Goal: Download file/media

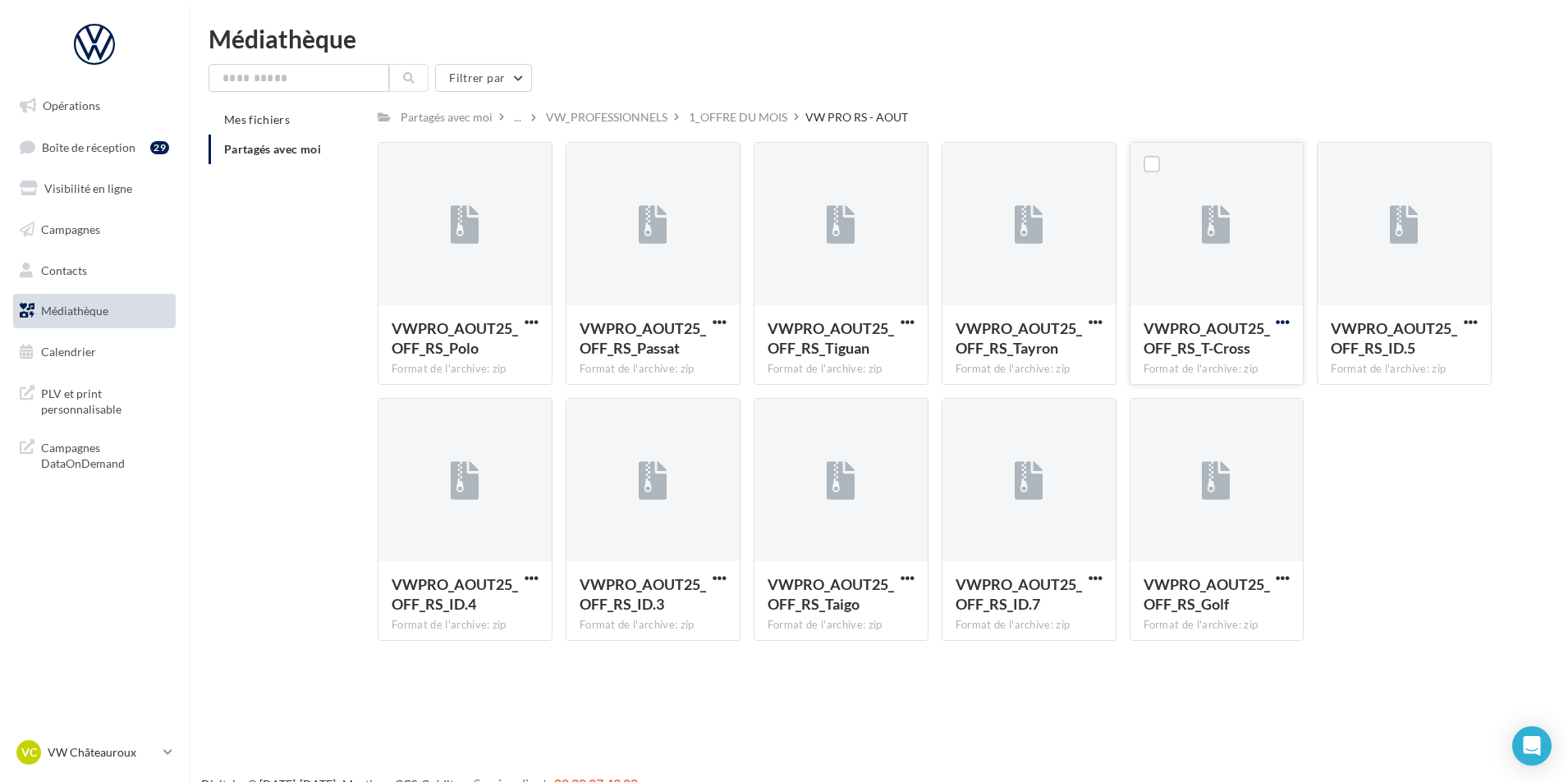
click at [1279, 321] on span "button" at bounding box center [1283, 322] width 14 height 14
click at [1219, 363] on button "Télécharger" at bounding box center [1212, 355] width 165 height 43
click at [288, 91] on input "text" at bounding box center [298, 78] width 181 height 28
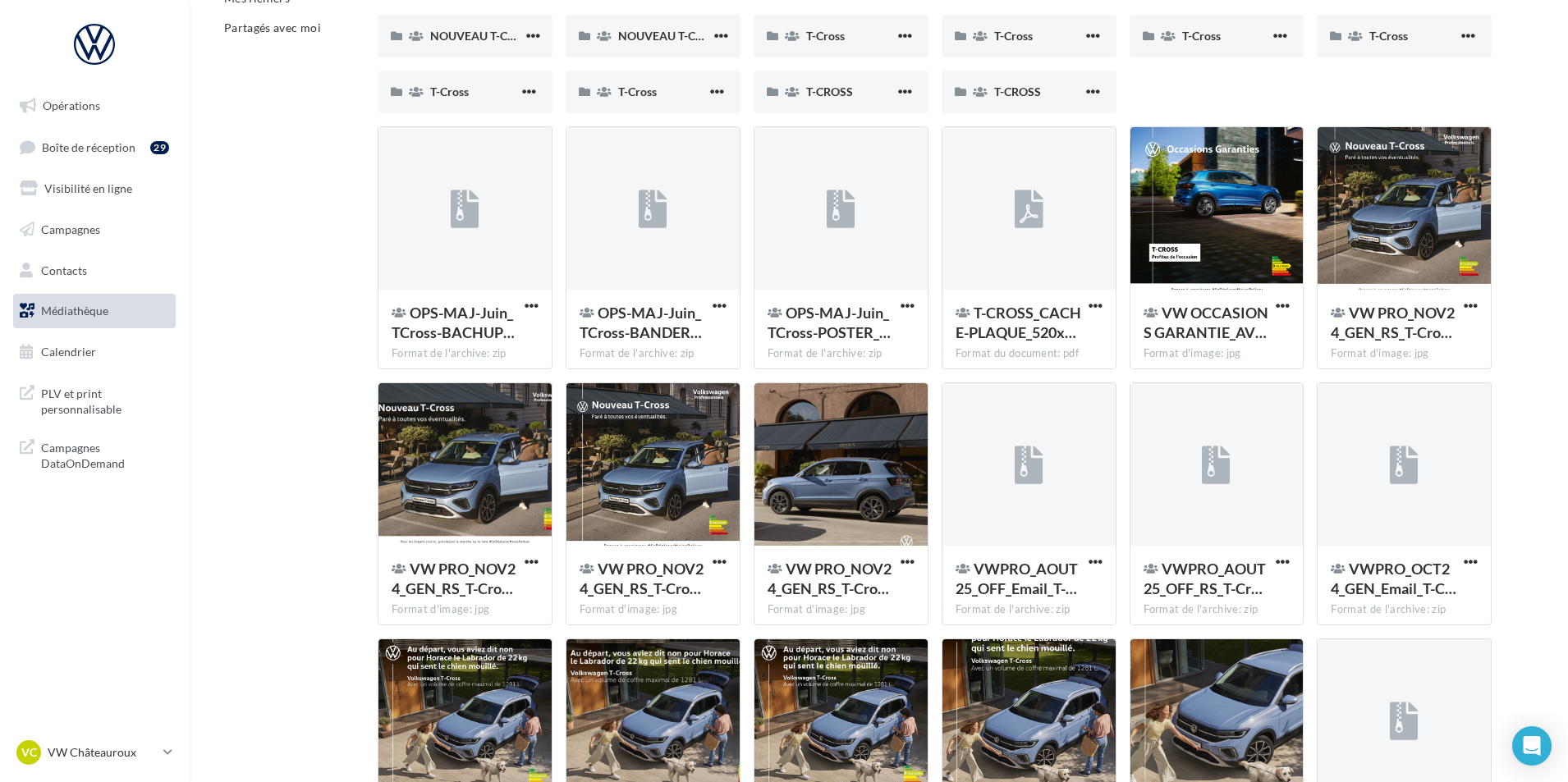
scroll to position [88, 0]
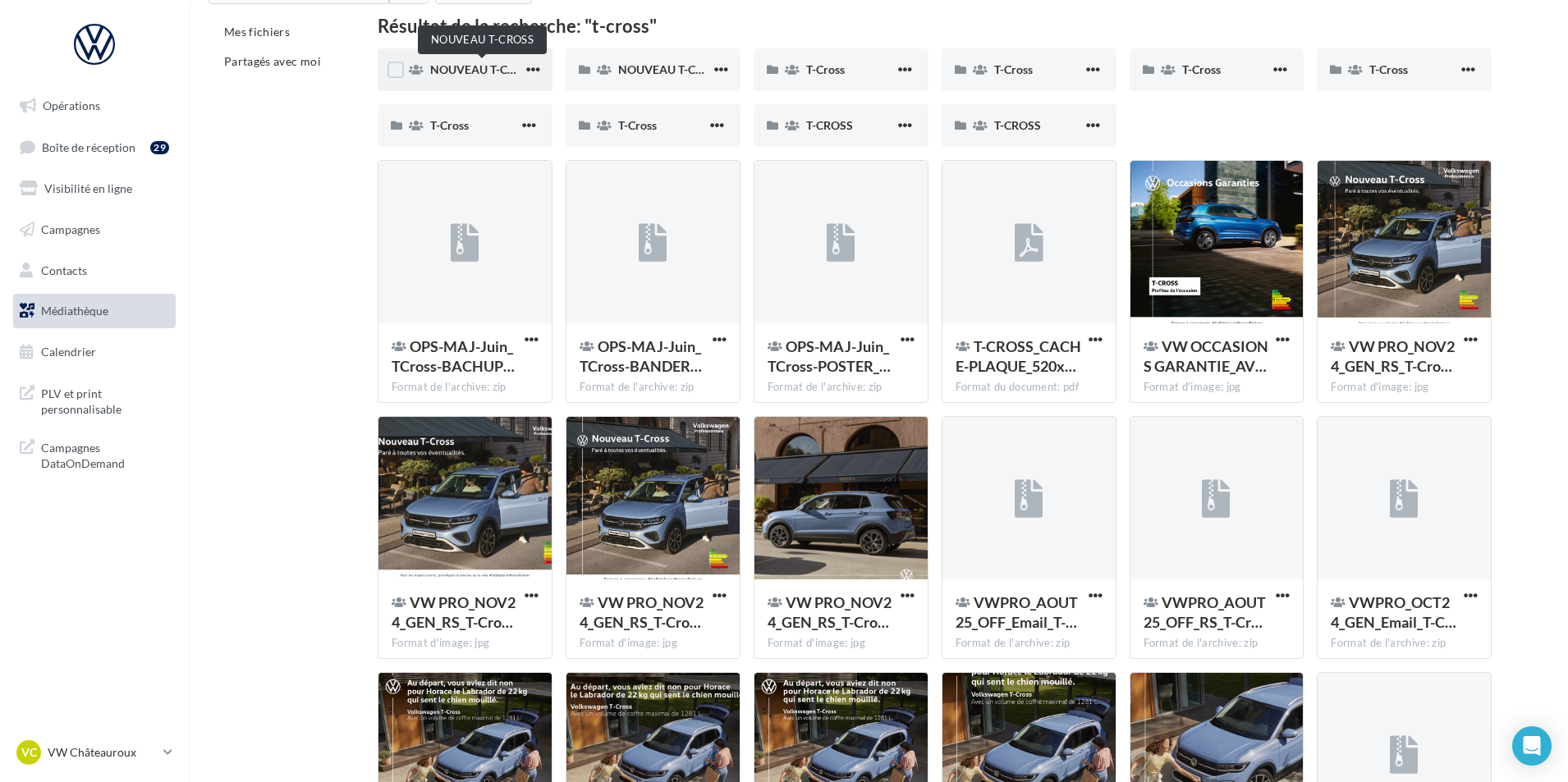
click at [511, 74] on span "NOUVEAU T-CROSS" at bounding box center [484, 69] width 107 height 14
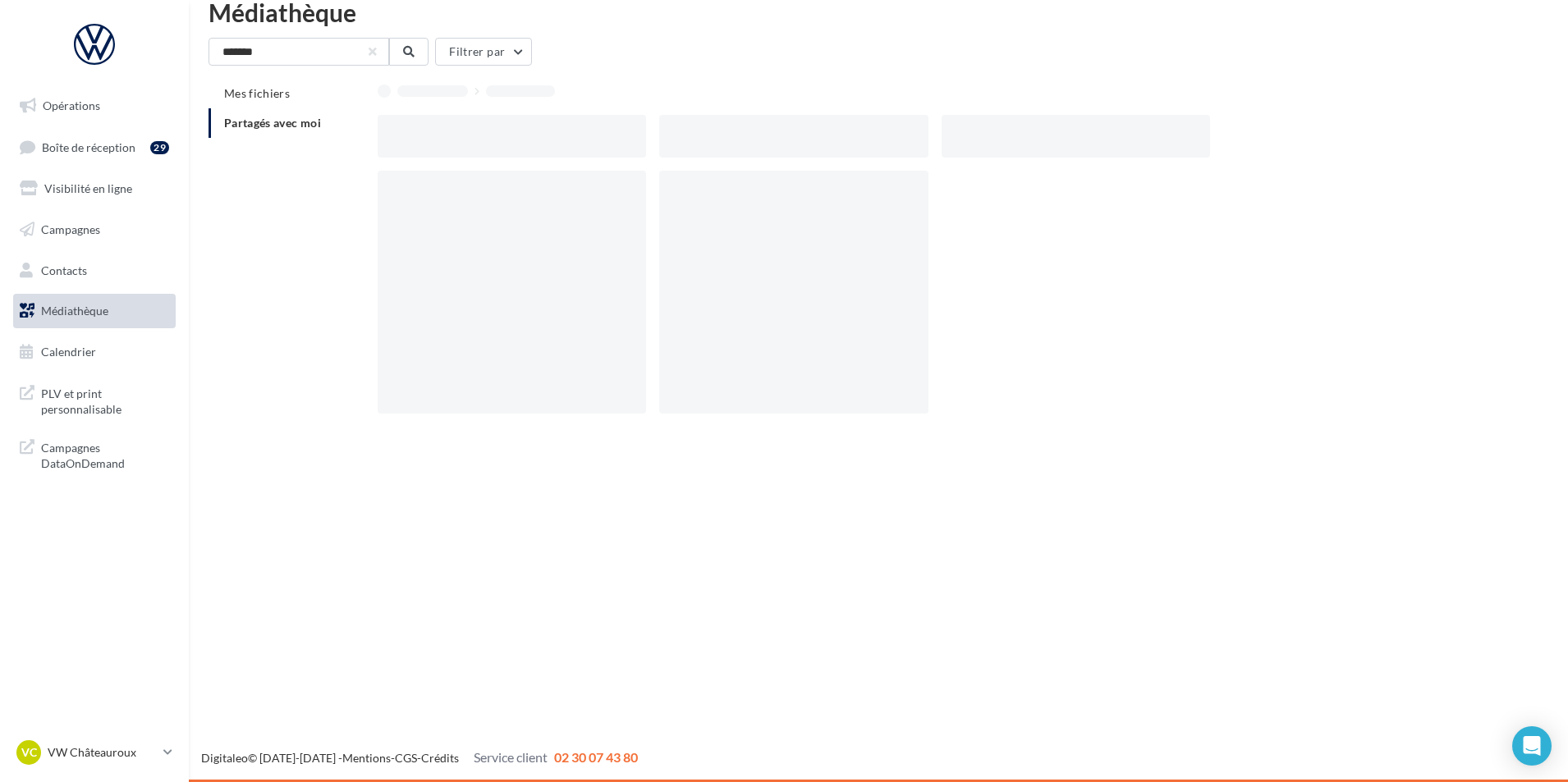
scroll to position [26, 0]
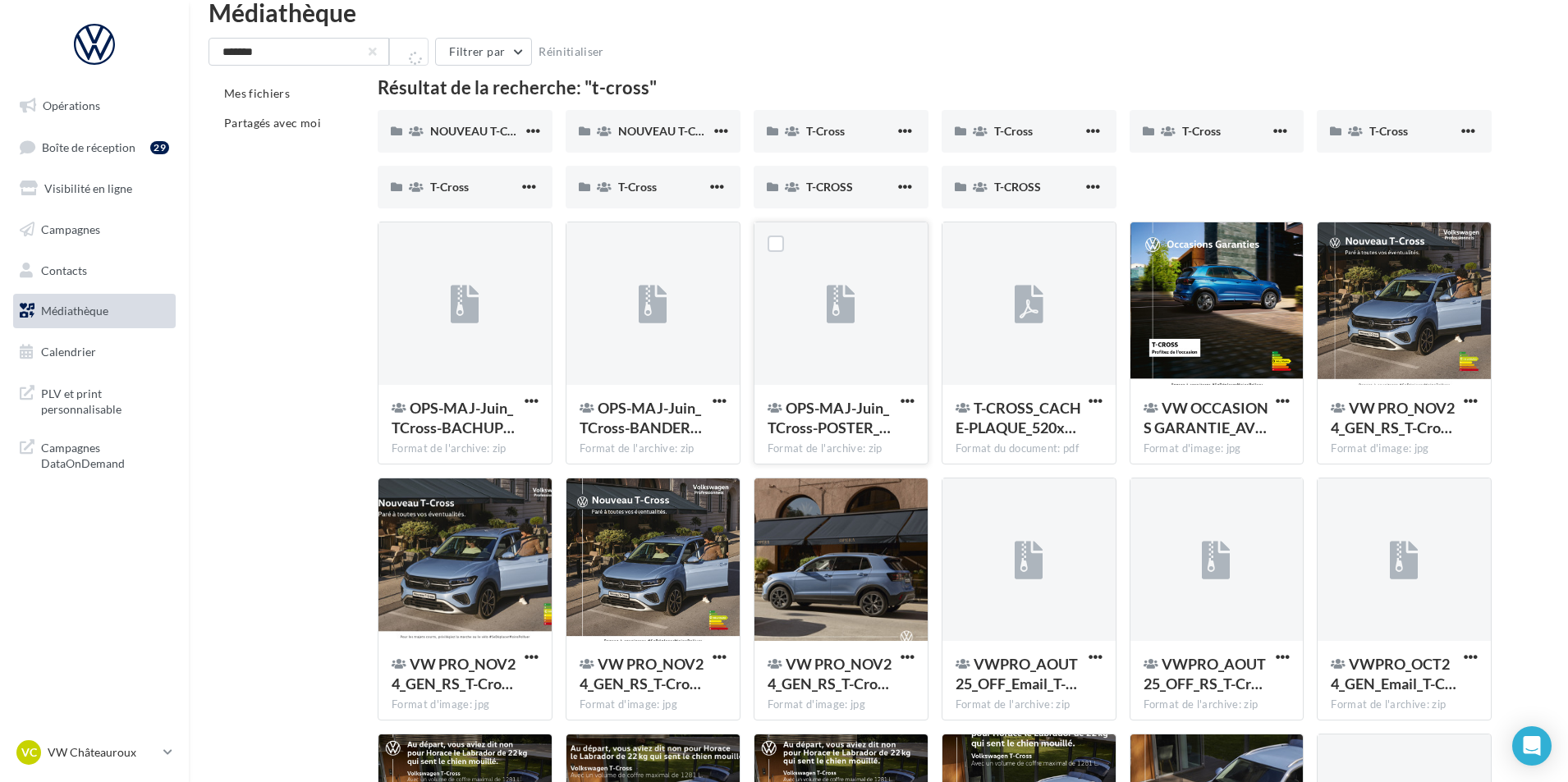
scroll to position [88, 0]
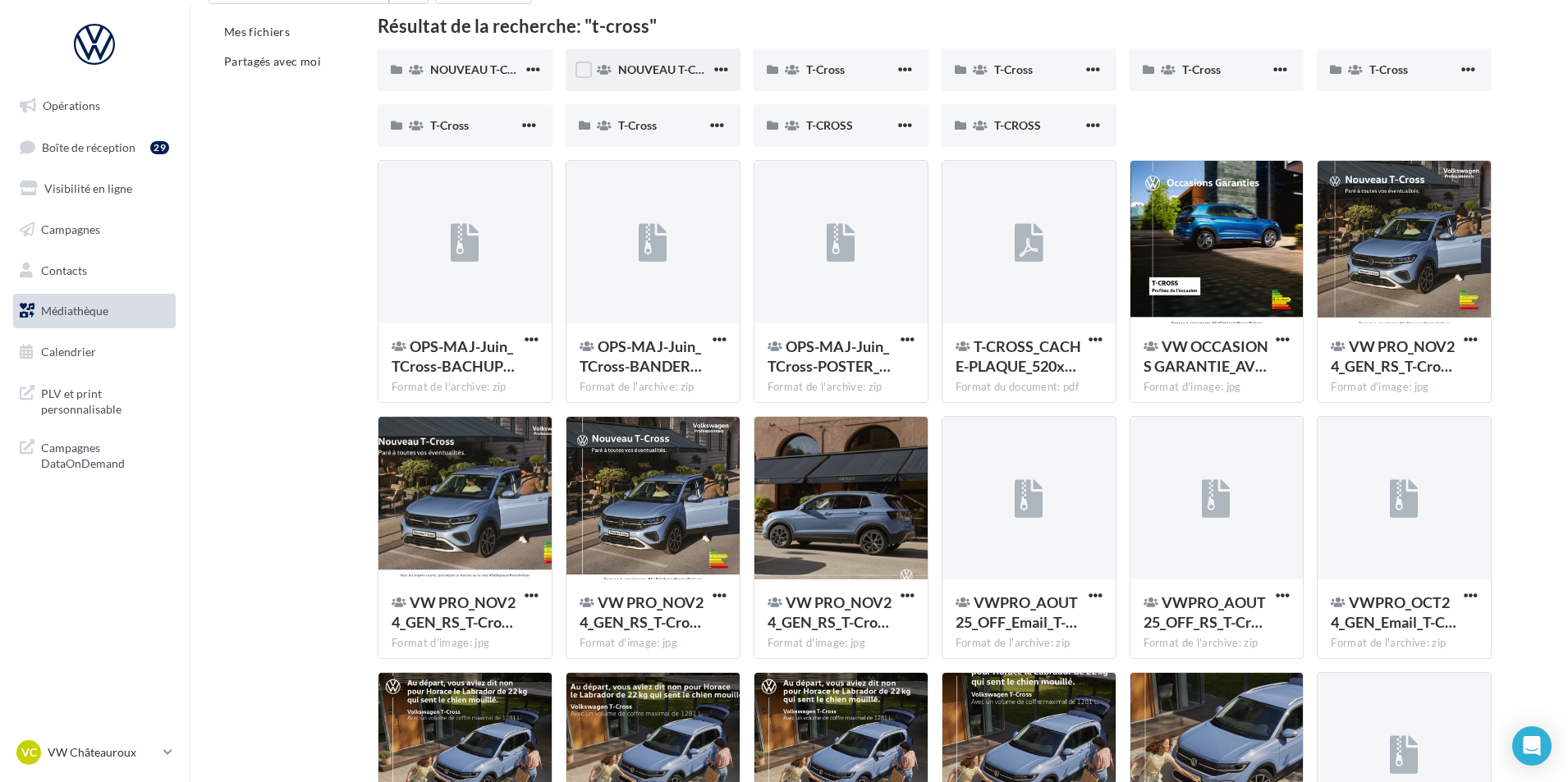
click at [675, 78] on div "NOUVEAU T-CROSS" at bounding box center [664, 70] width 93 height 17
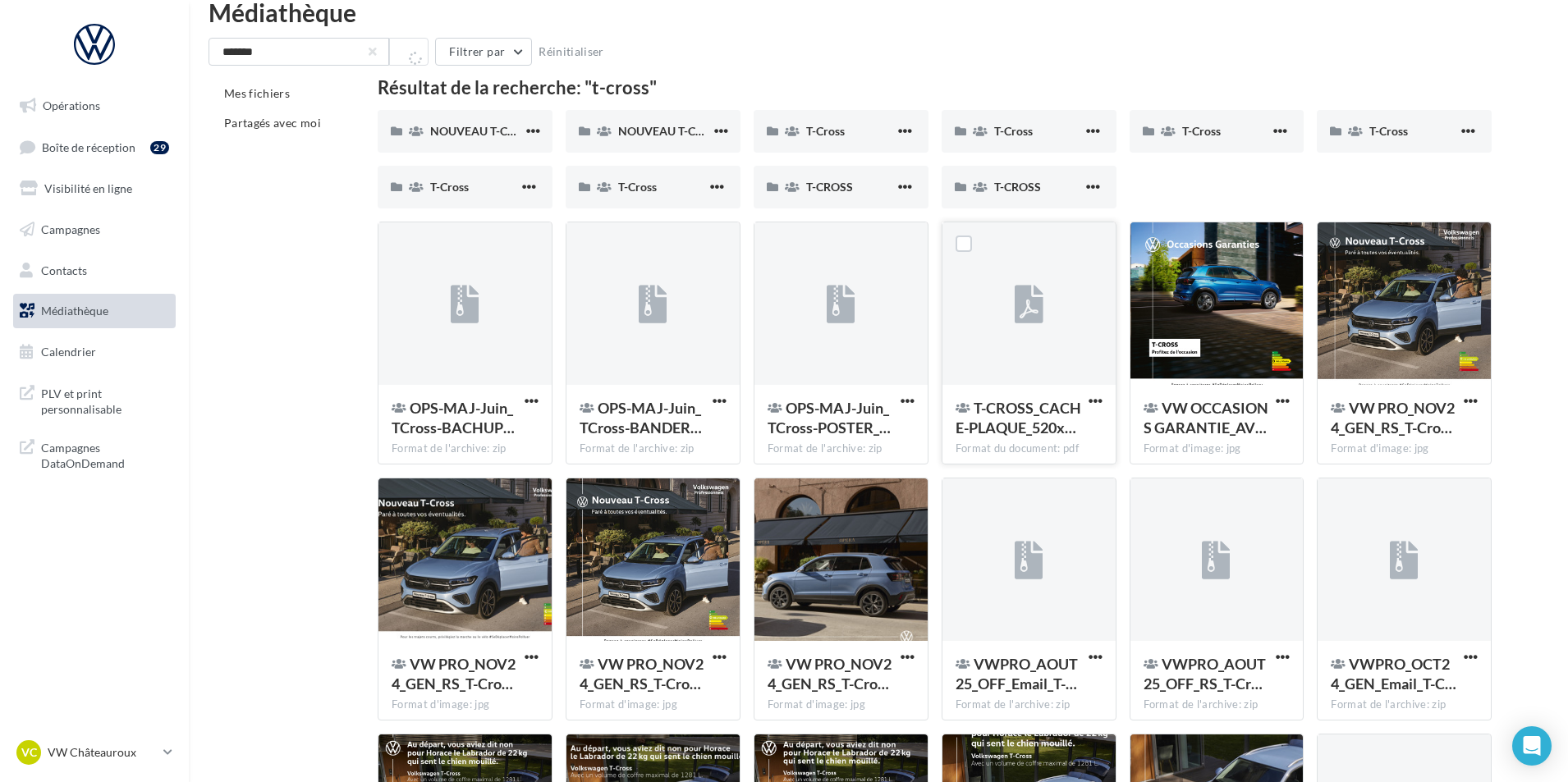
scroll to position [88, 0]
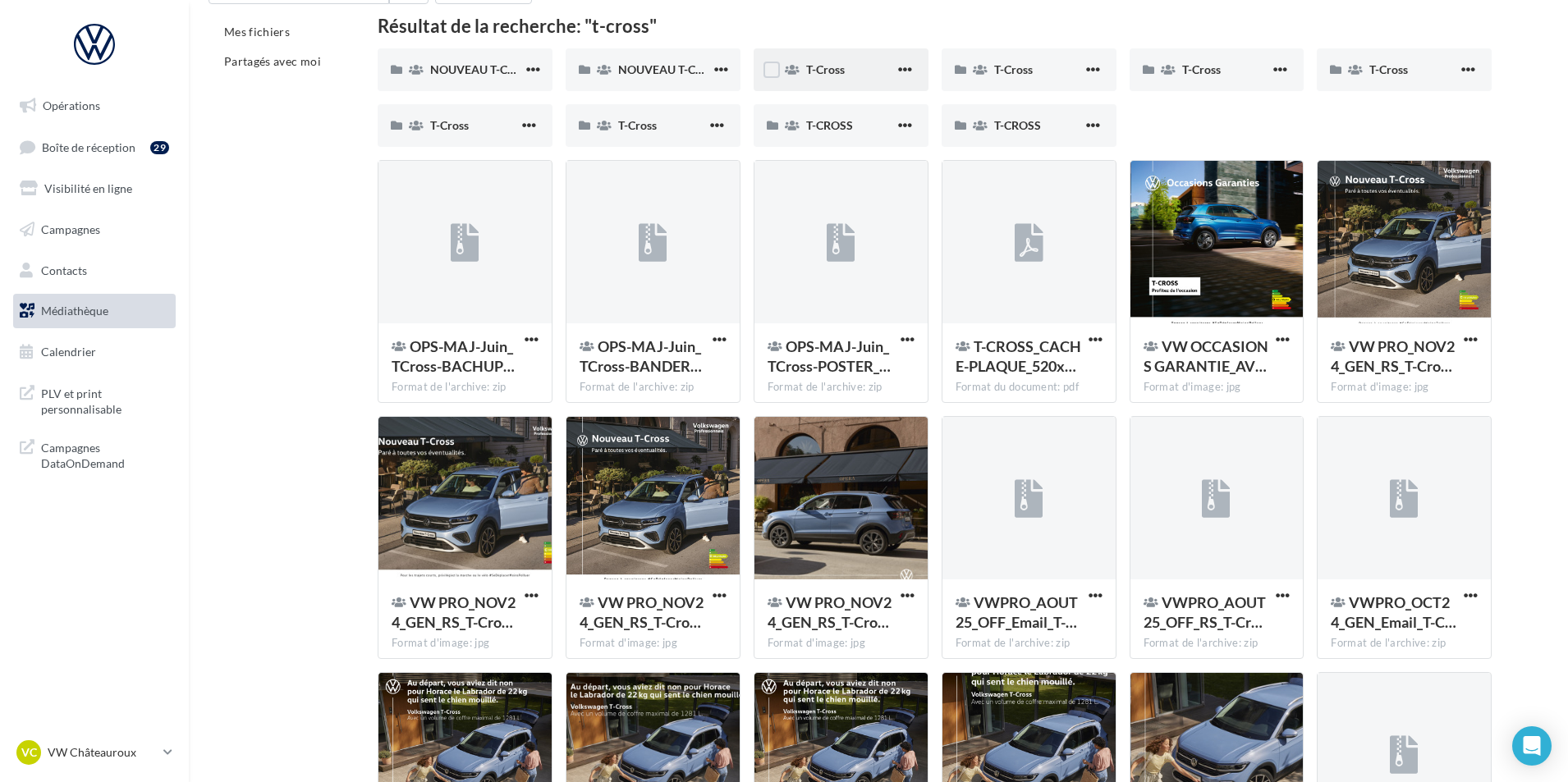
click at [877, 79] on div "T-Cross" at bounding box center [841, 70] width 175 height 43
click at [1039, 75] on div "T-Cross" at bounding box center [1038, 70] width 89 height 17
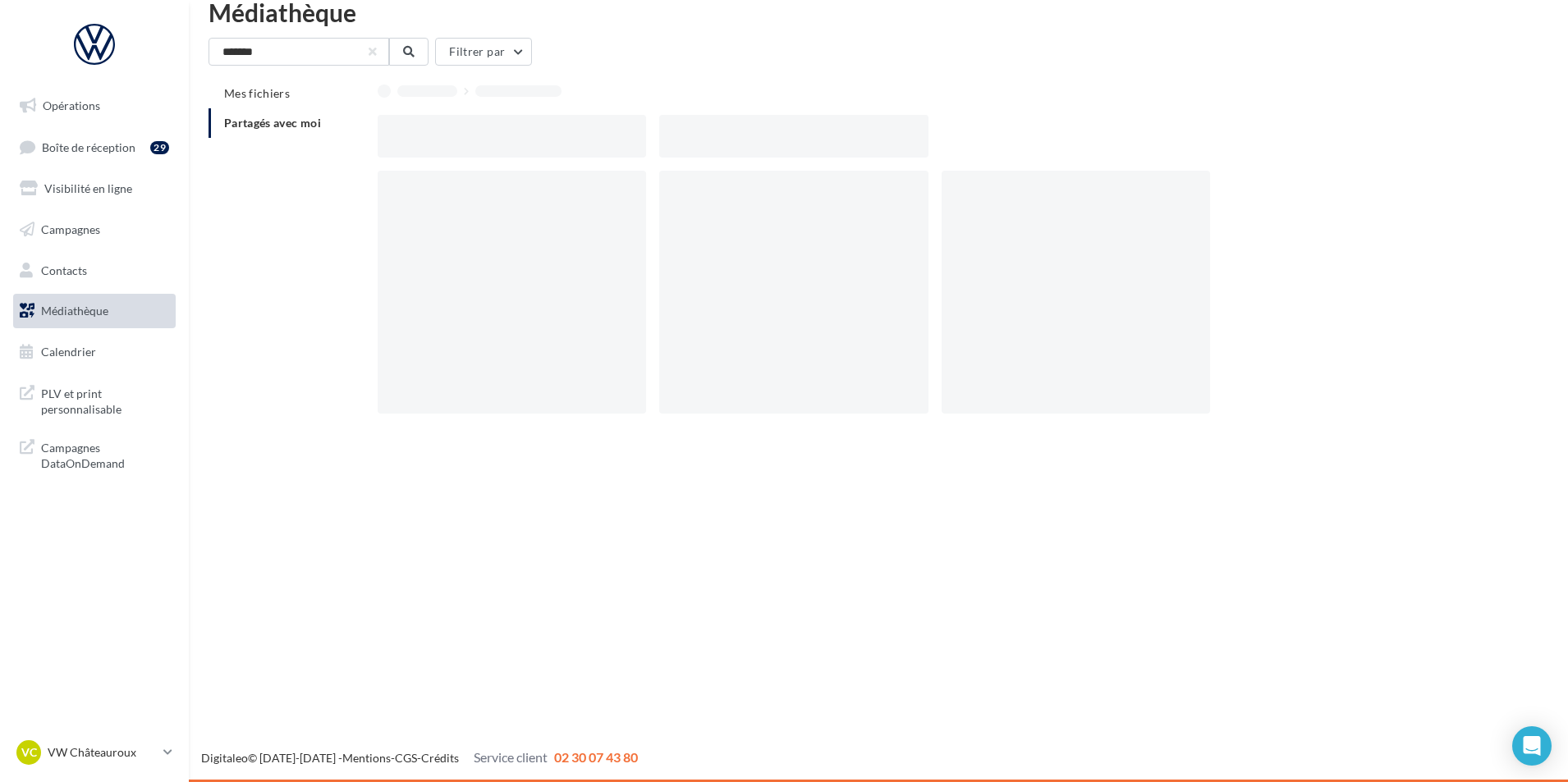
scroll to position [26, 0]
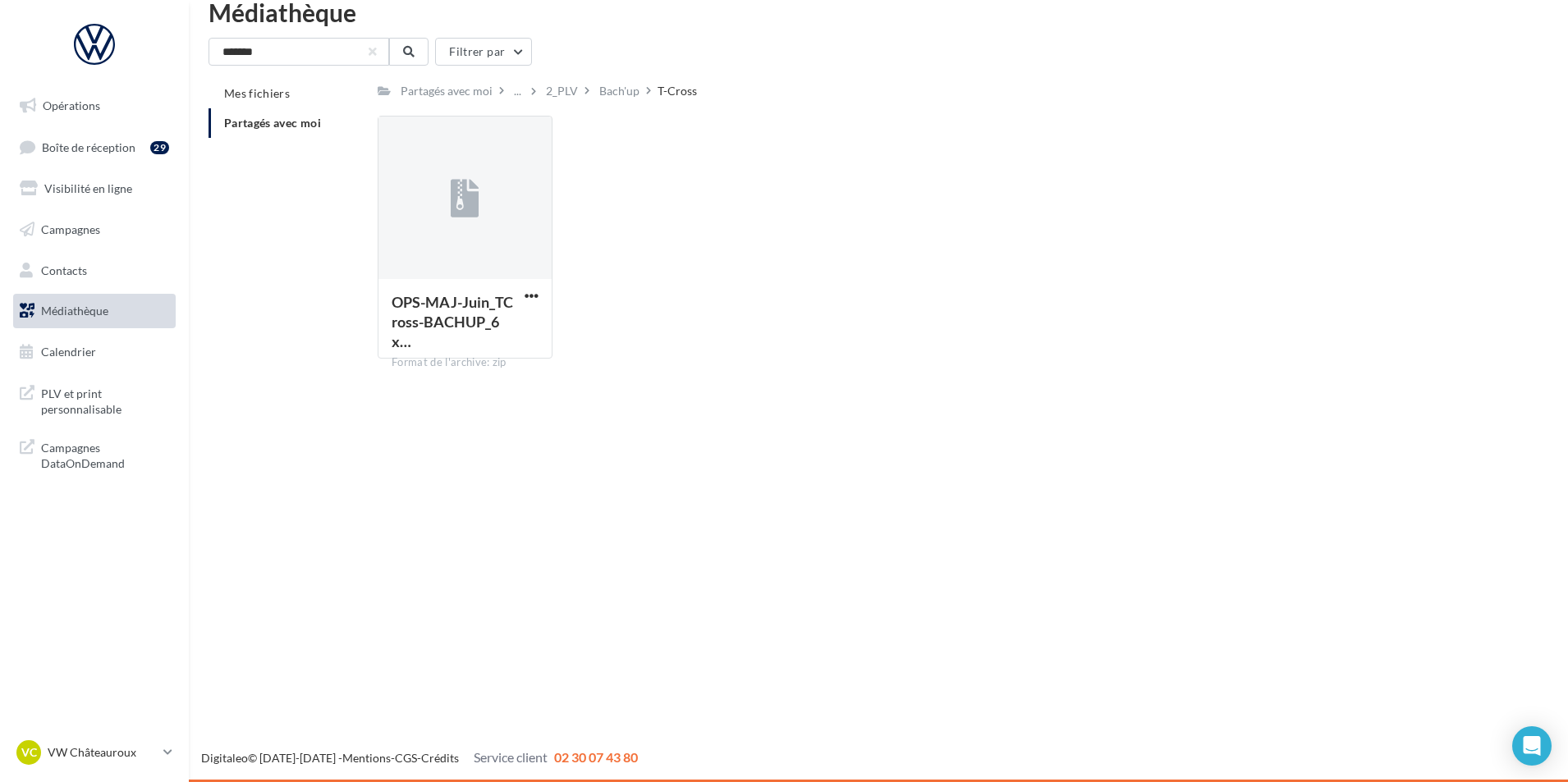
scroll to position [88, 0]
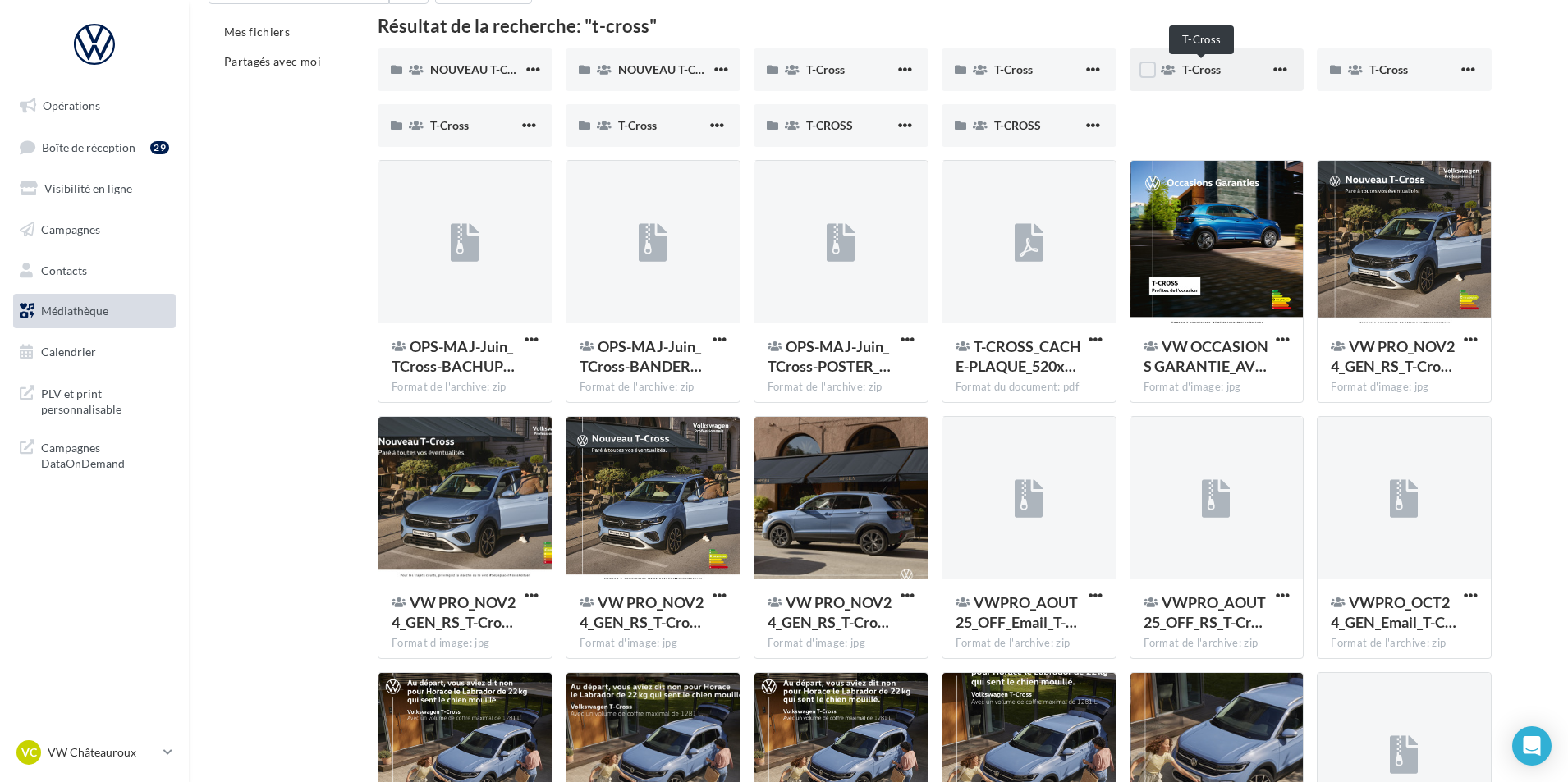
click at [1198, 71] on span "T-Cross" at bounding box center [1201, 69] width 38 height 14
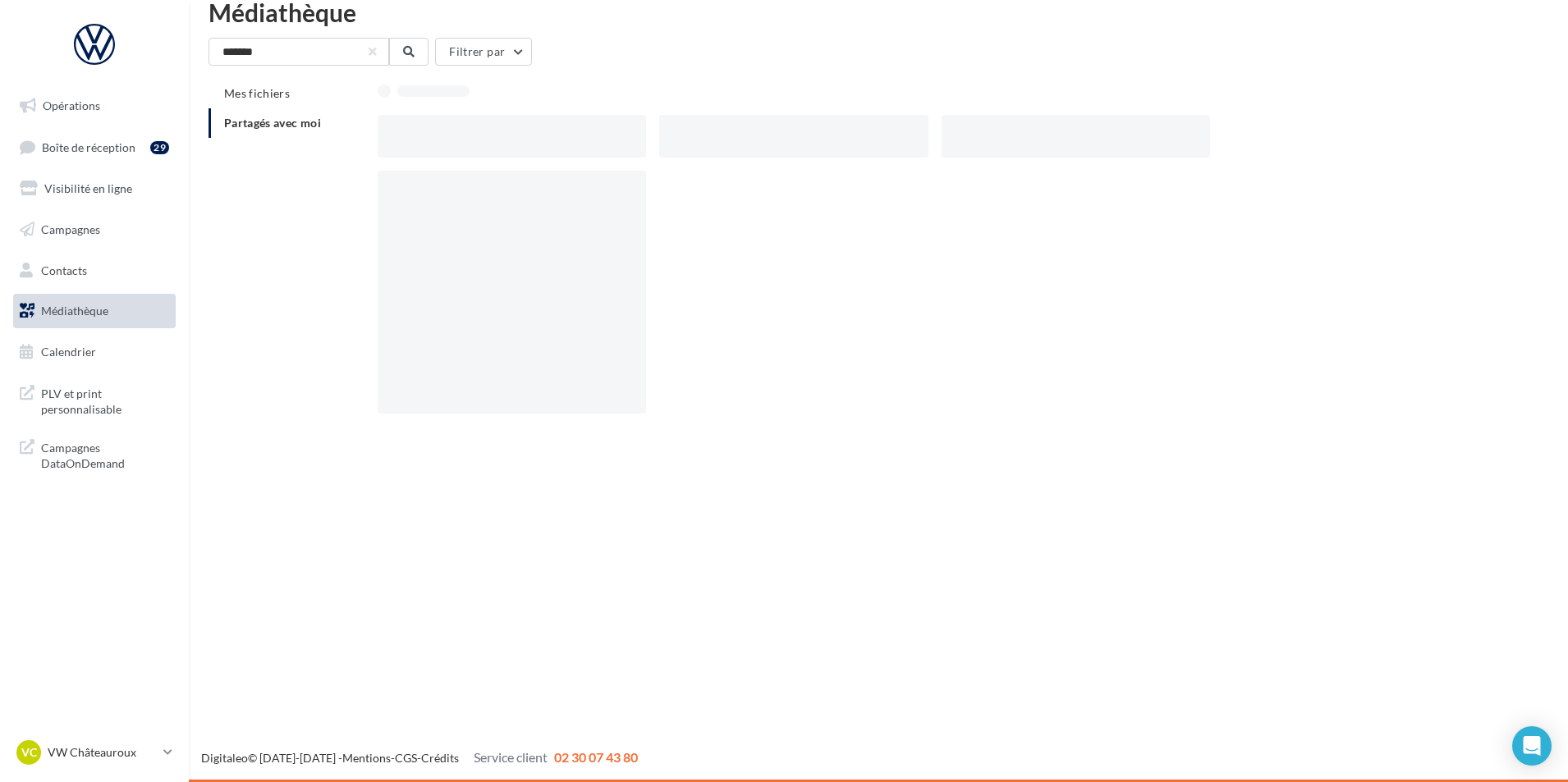
scroll to position [26, 0]
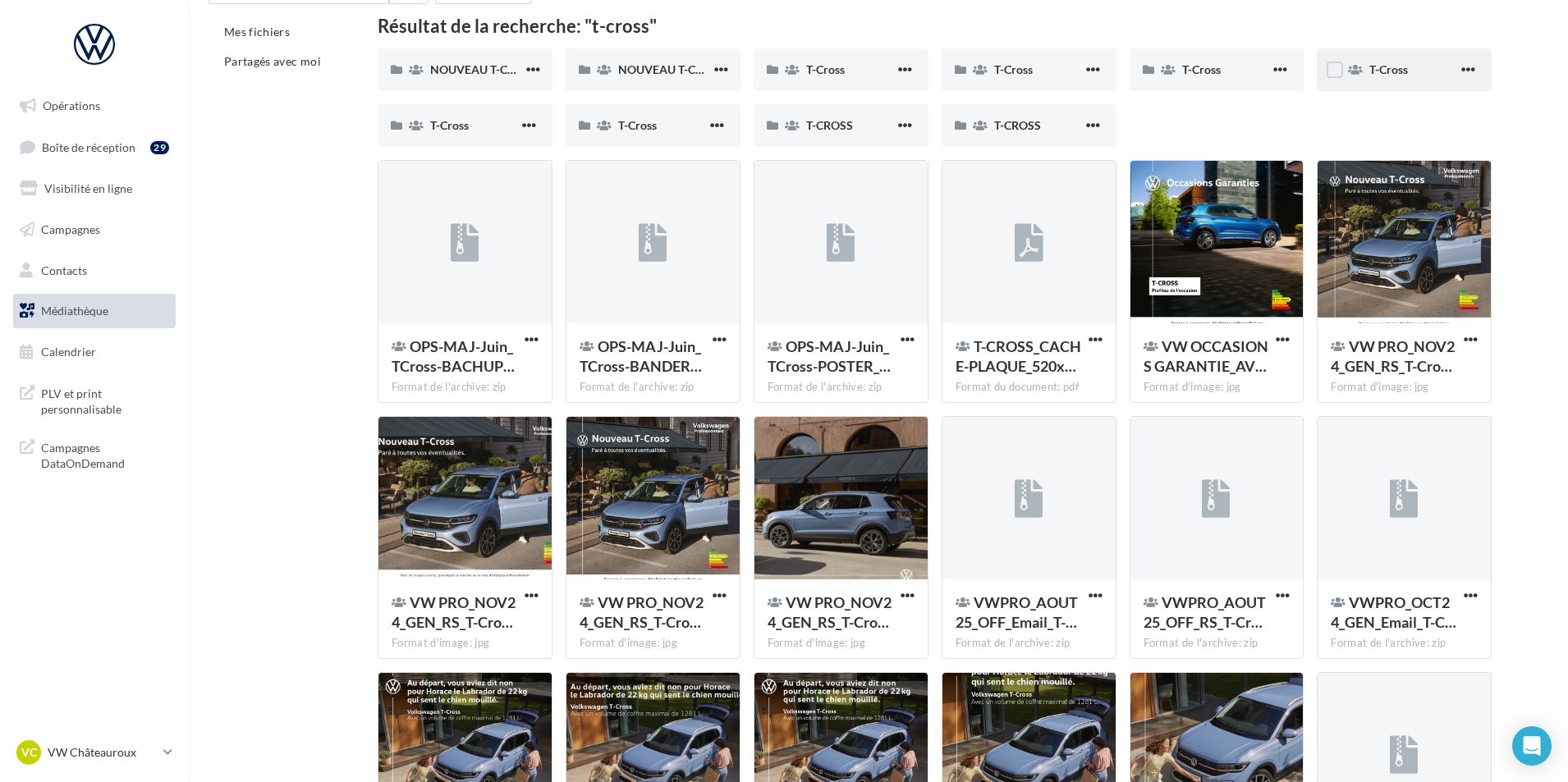
click at [1421, 75] on div "T-Cross" at bounding box center [1414, 70] width 89 height 17
click at [480, 138] on div "T-Cross" at bounding box center [465, 125] width 175 height 43
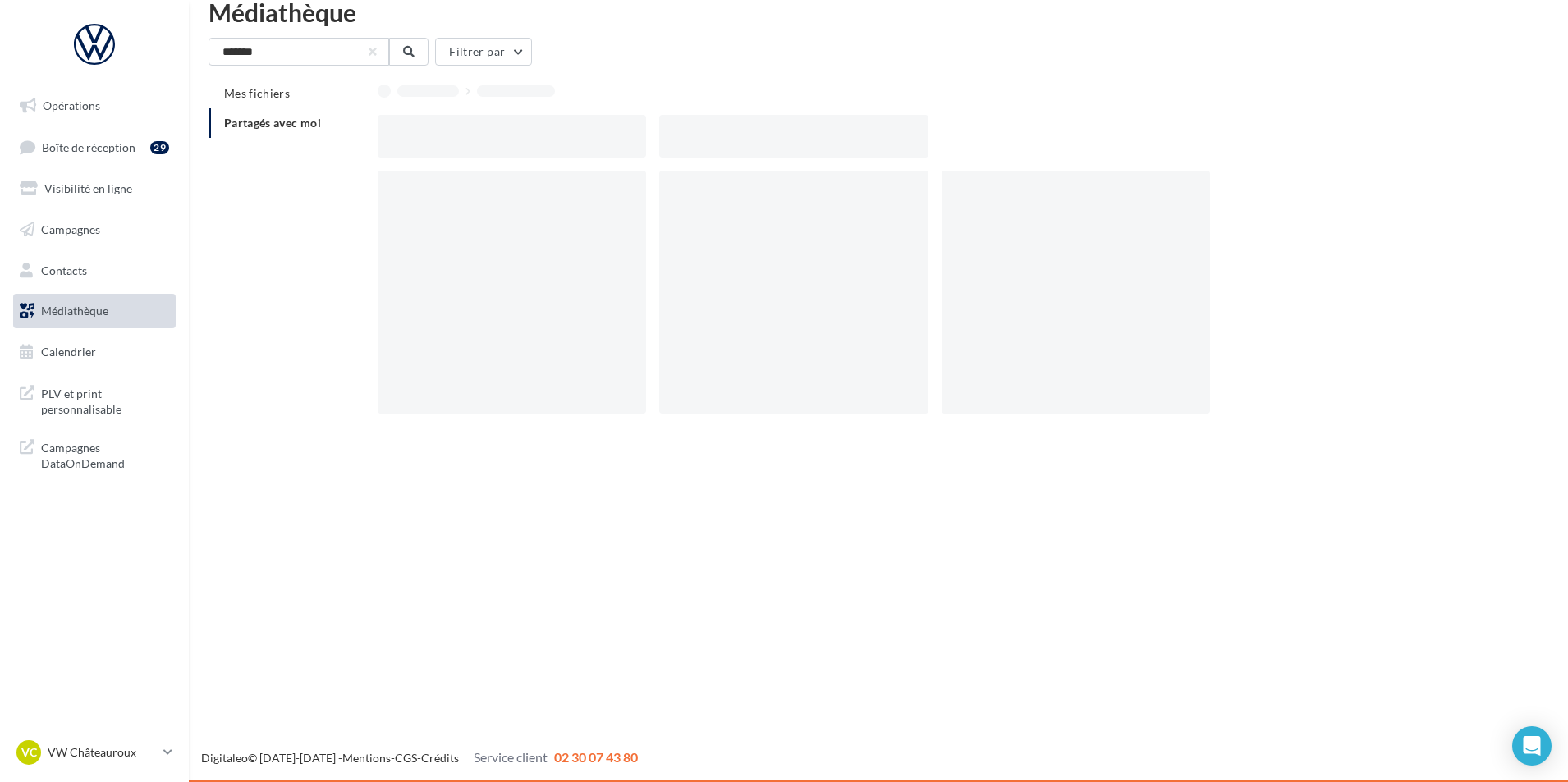
scroll to position [26, 0]
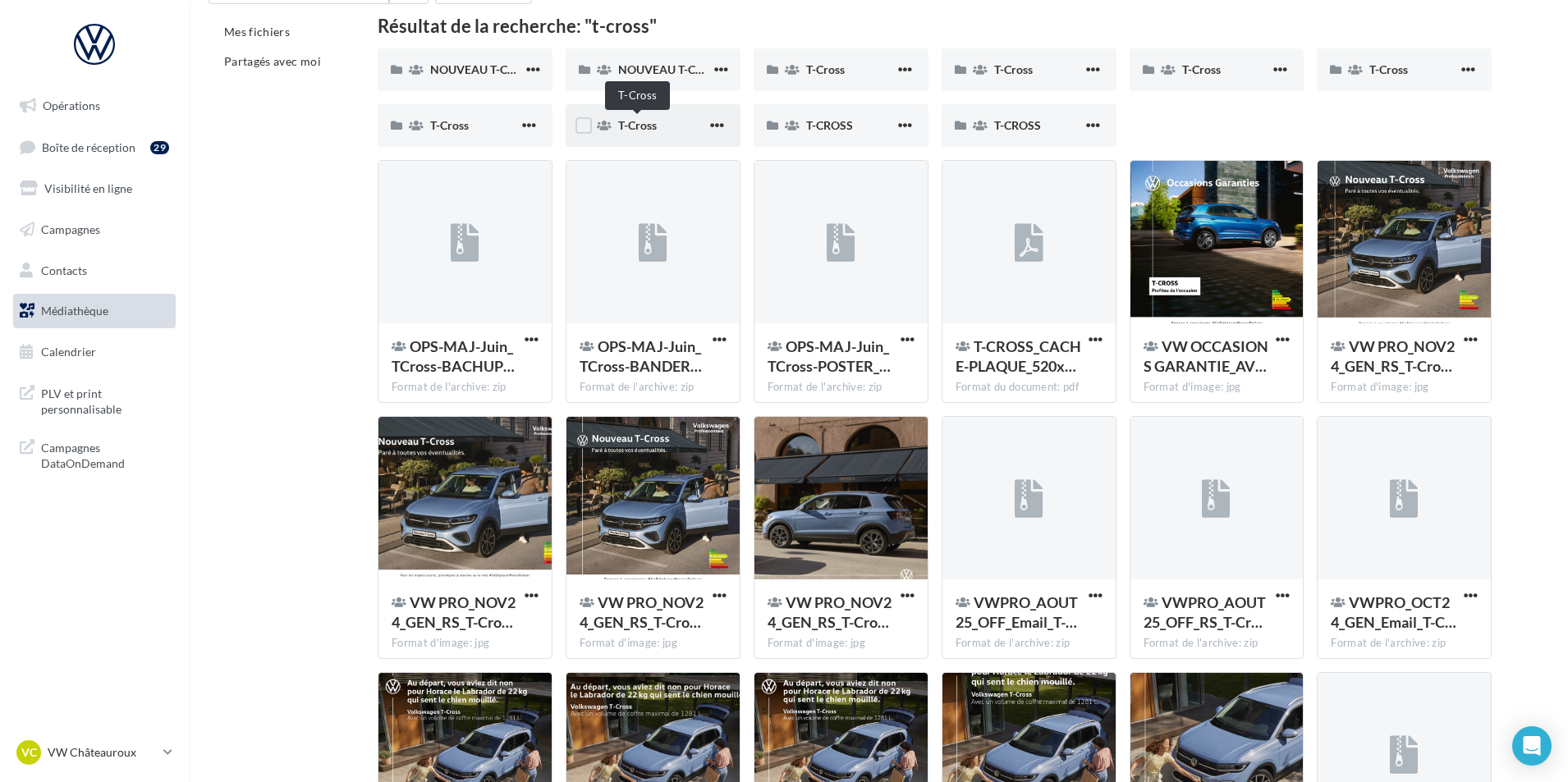
click at [643, 130] on span "T-Cross" at bounding box center [637, 124] width 38 height 14
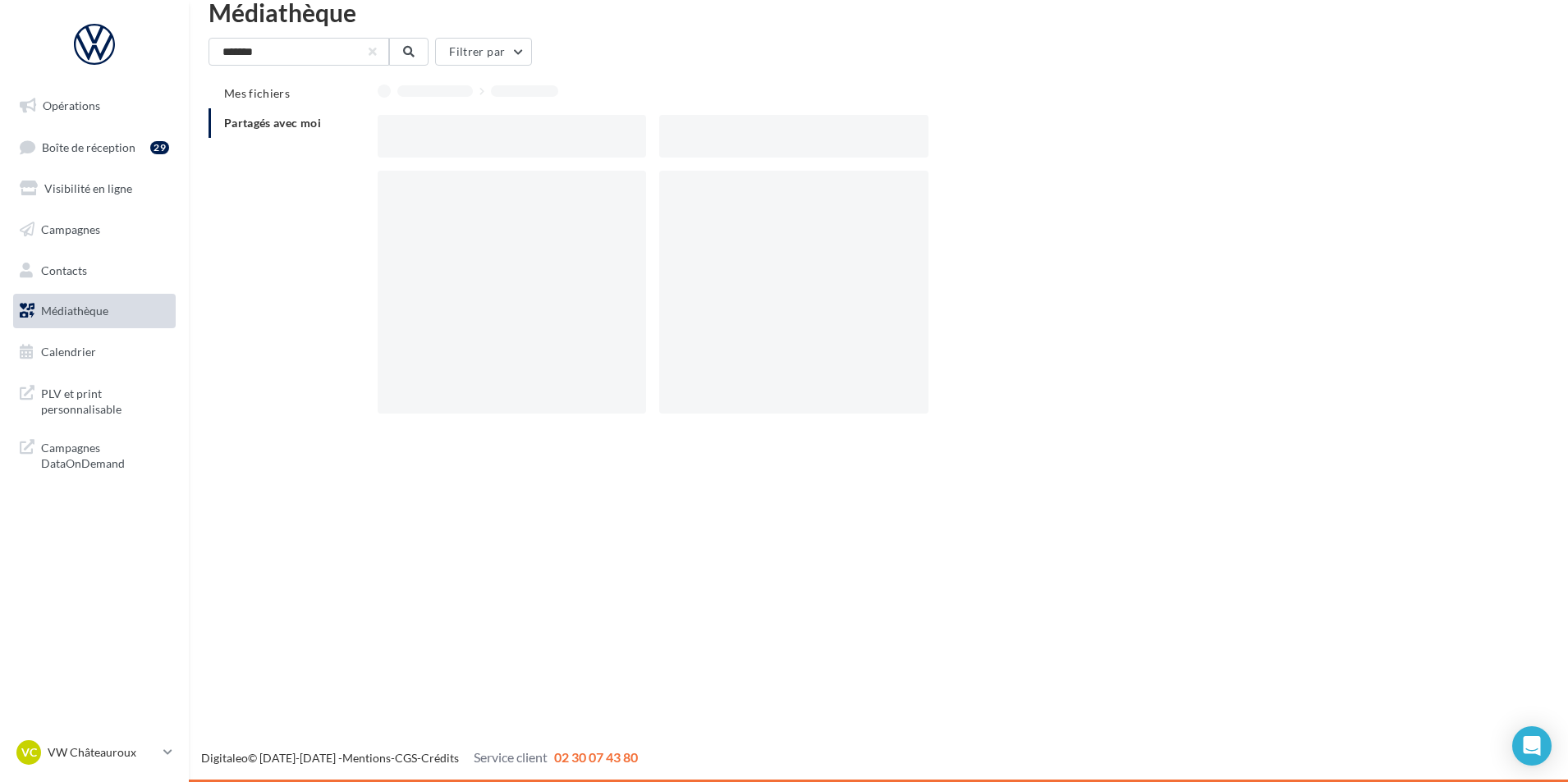
scroll to position [26, 0]
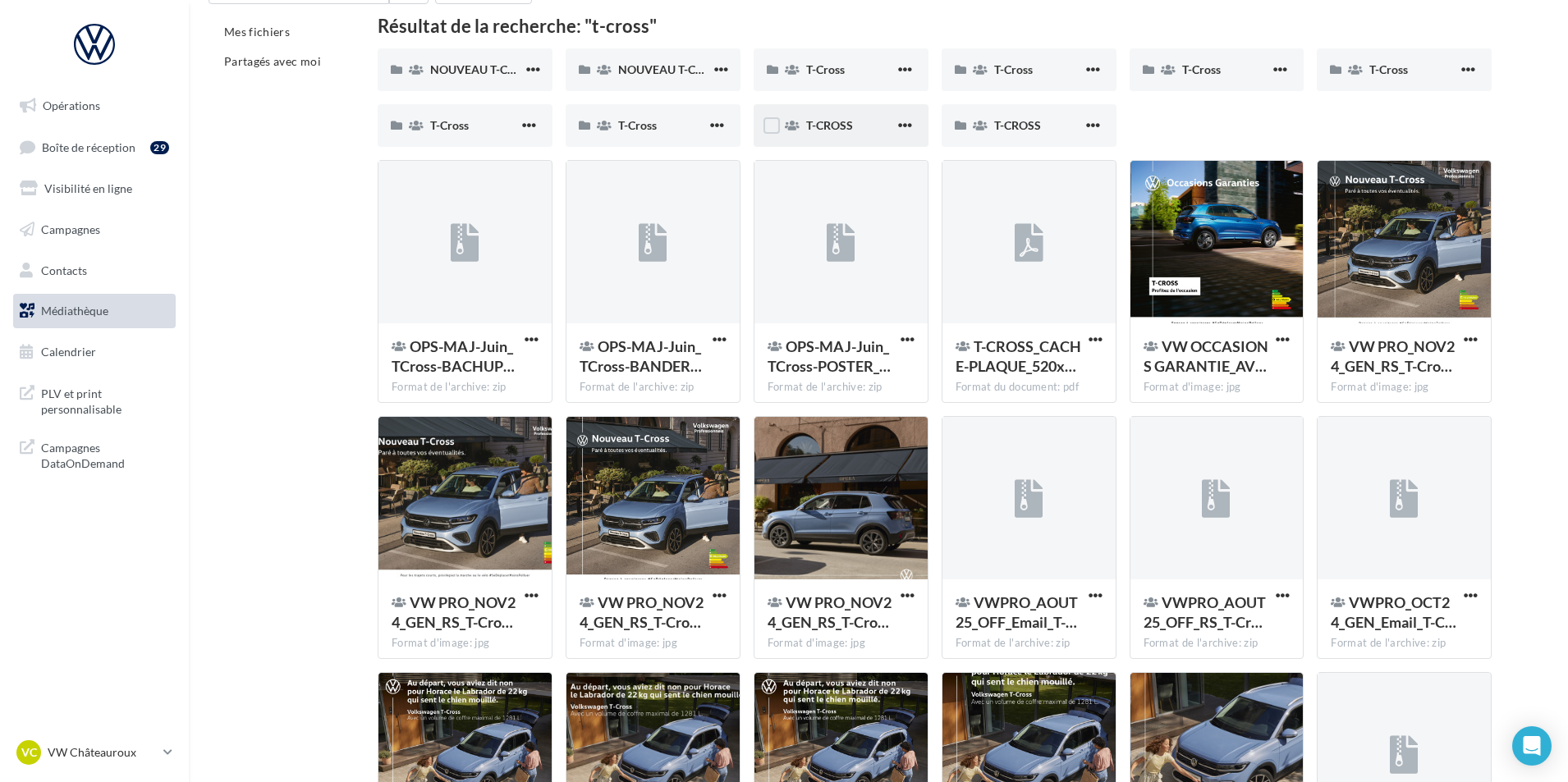
click at [835, 138] on div "T-CROSS" at bounding box center [841, 125] width 175 height 43
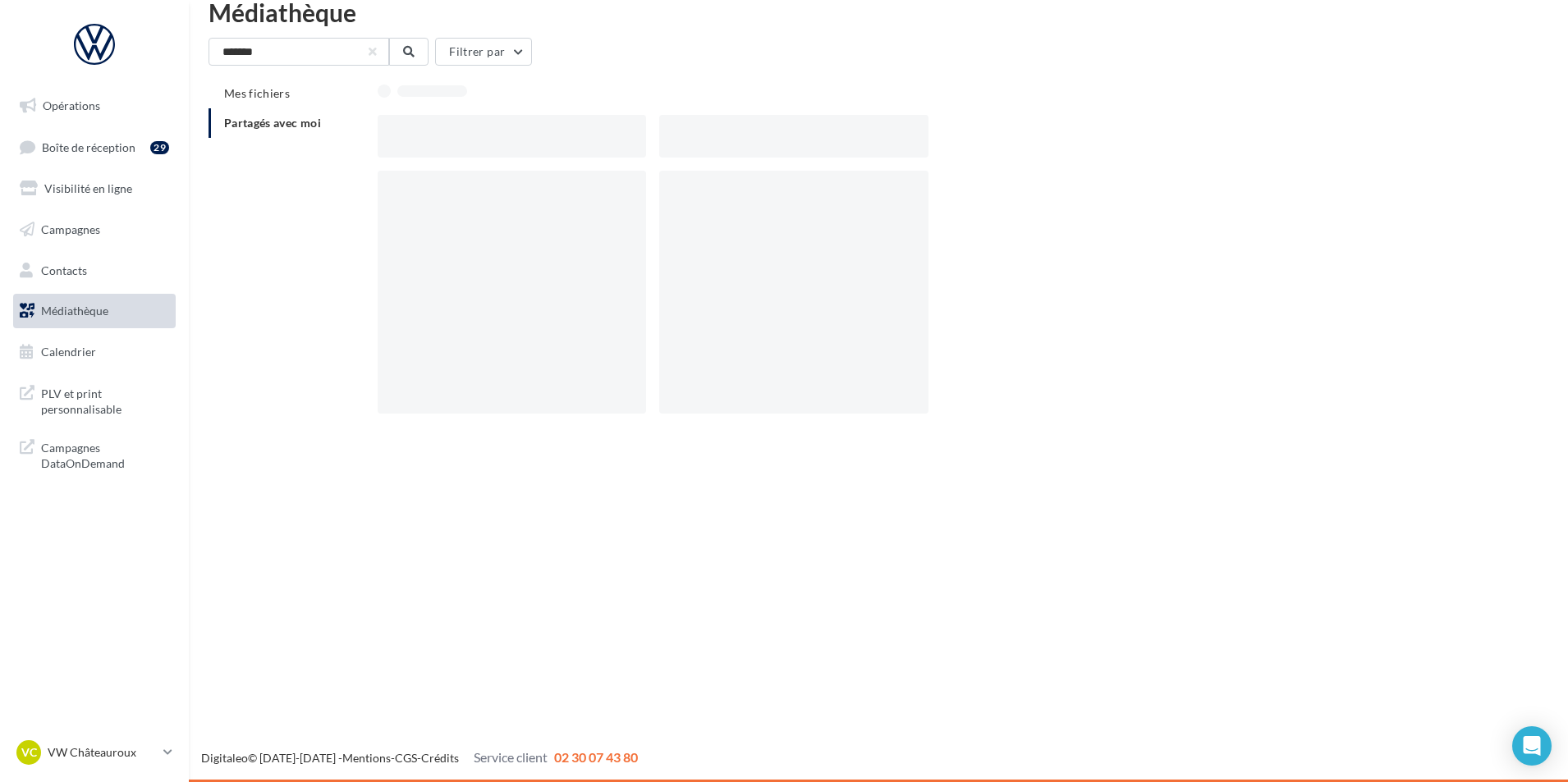
scroll to position [26, 0]
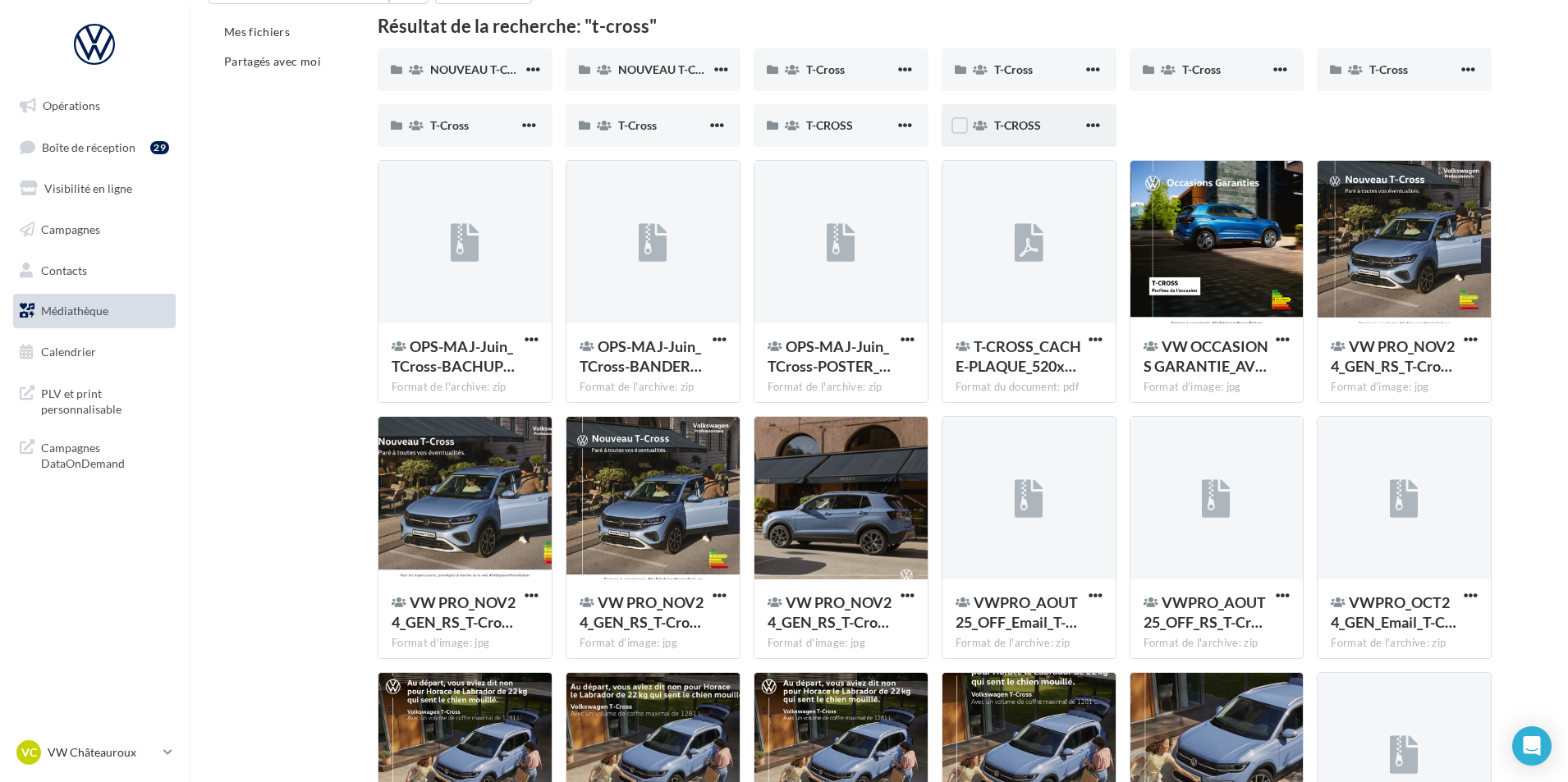
click at [1046, 130] on div "T-CROSS" at bounding box center [1038, 126] width 89 height 17
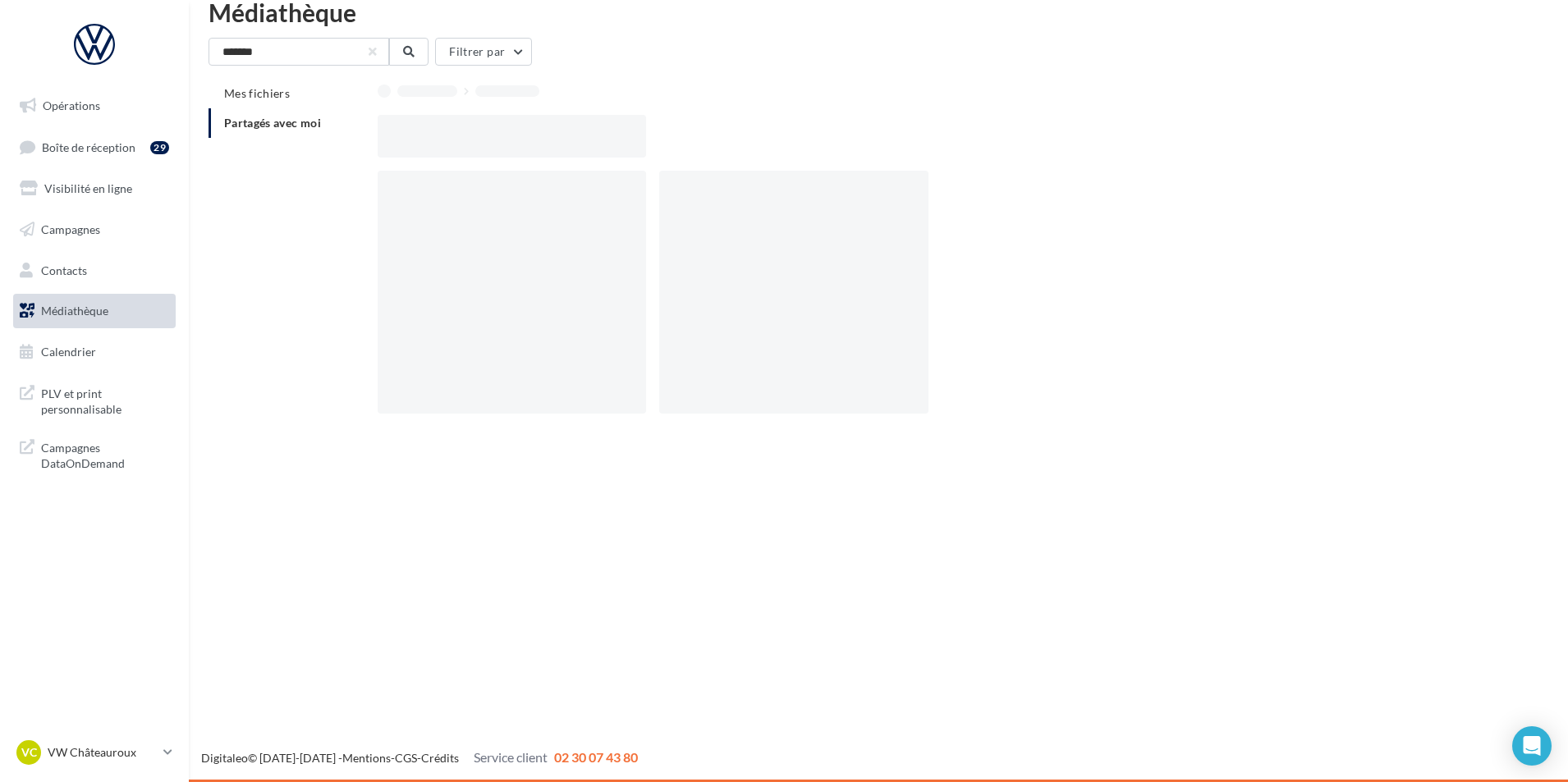
scroll to position [26, 0]
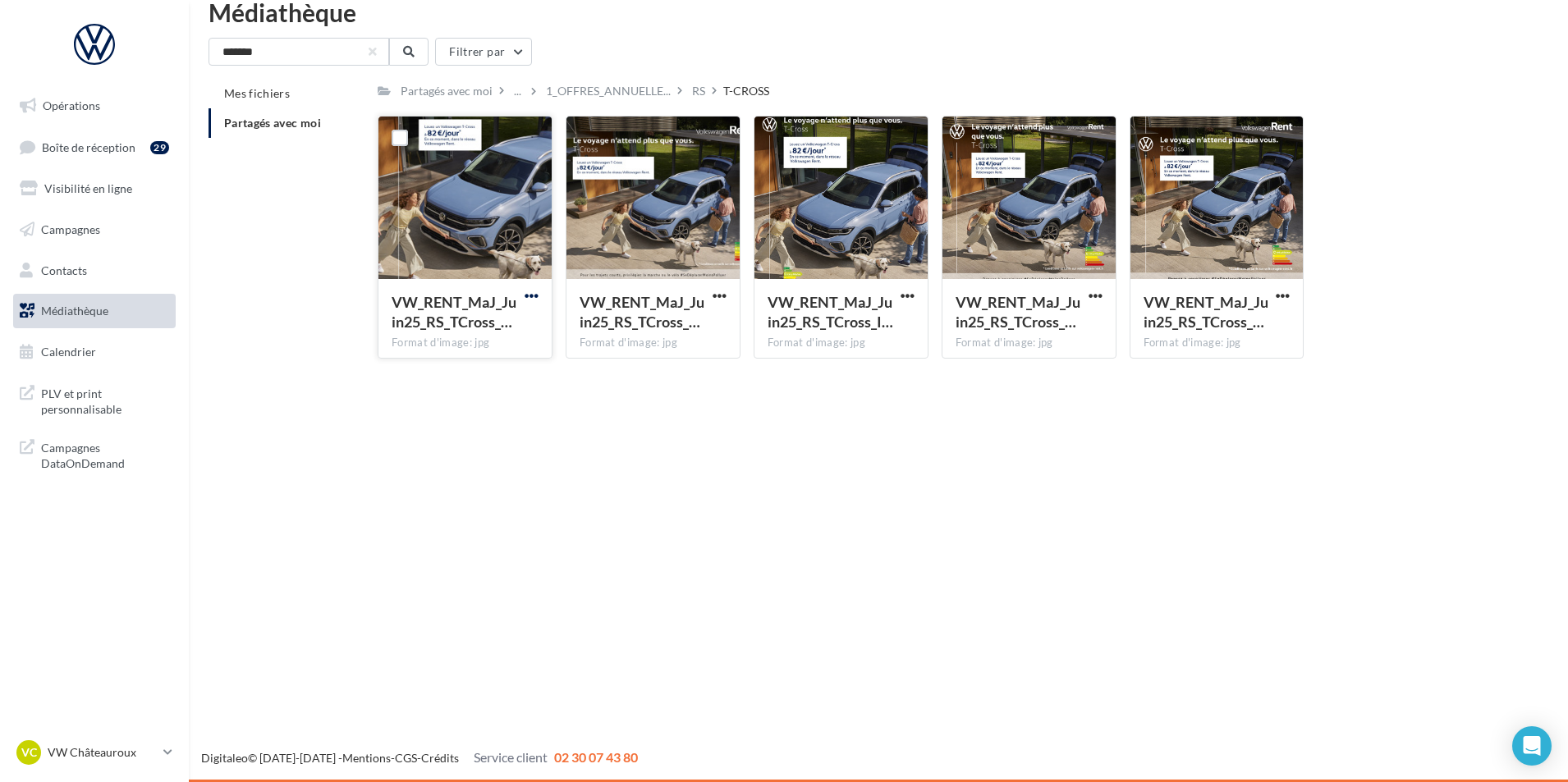
click at [525, 295] on span "button" at bounding box center [531, 296] width 14 height 14
click at [501, 332] on button "Télécharger" at bounding box center [460, 328] width 165 height 43
drag, startPoint x: 318, startPoint y: 54, endPoint x: 149, endPoint y: 61, distance: 169.1
click at [149, 61] on div "Opérations Boîte de réception 29 Visibilité en ligne Campagnes Contacts Médiath…" at bounding box center [784, 391] width 1568 height 782
type input "****"
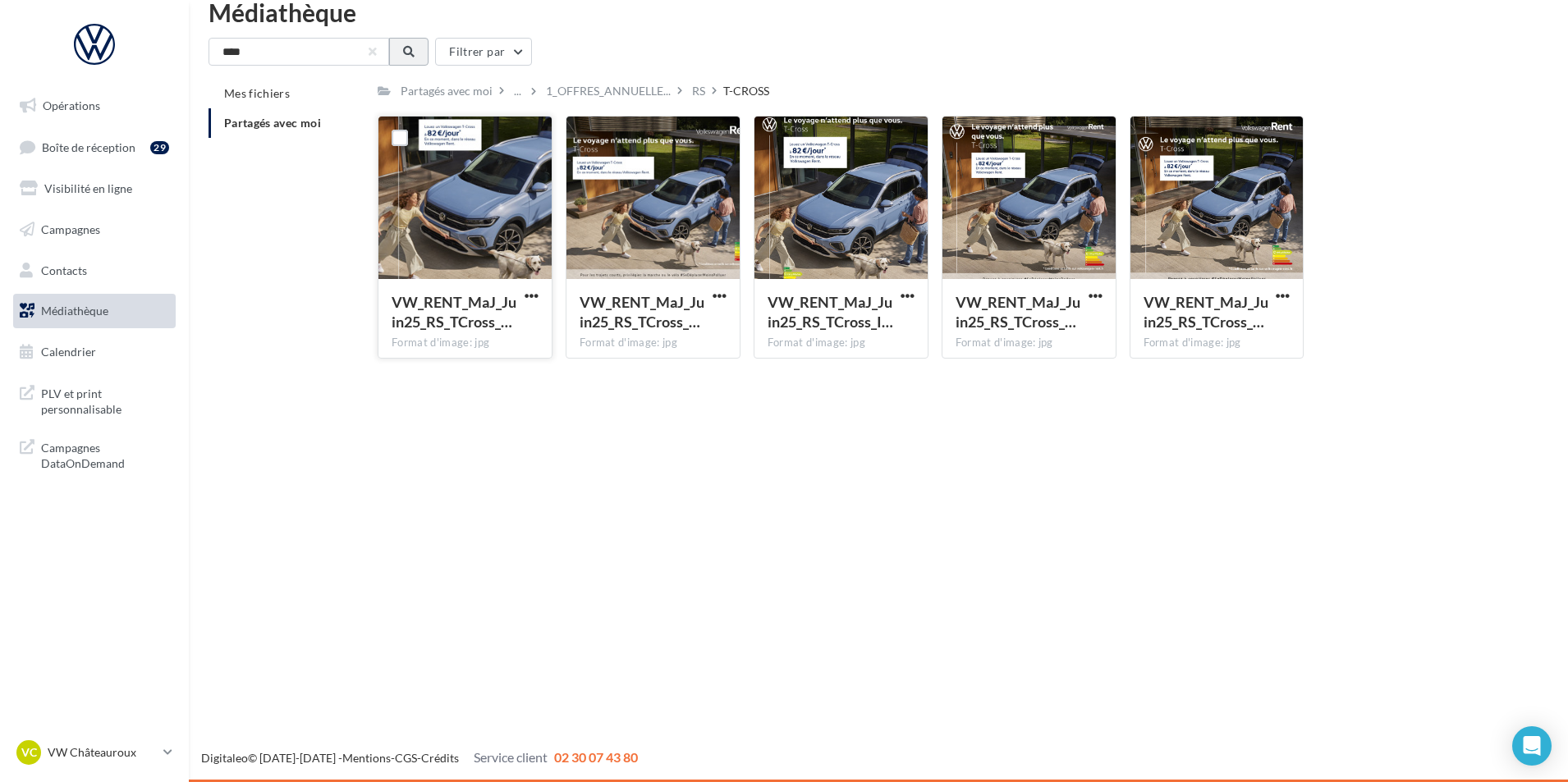
click at [418, 57] on button at bounding box center [409, 51] width 39 height 28
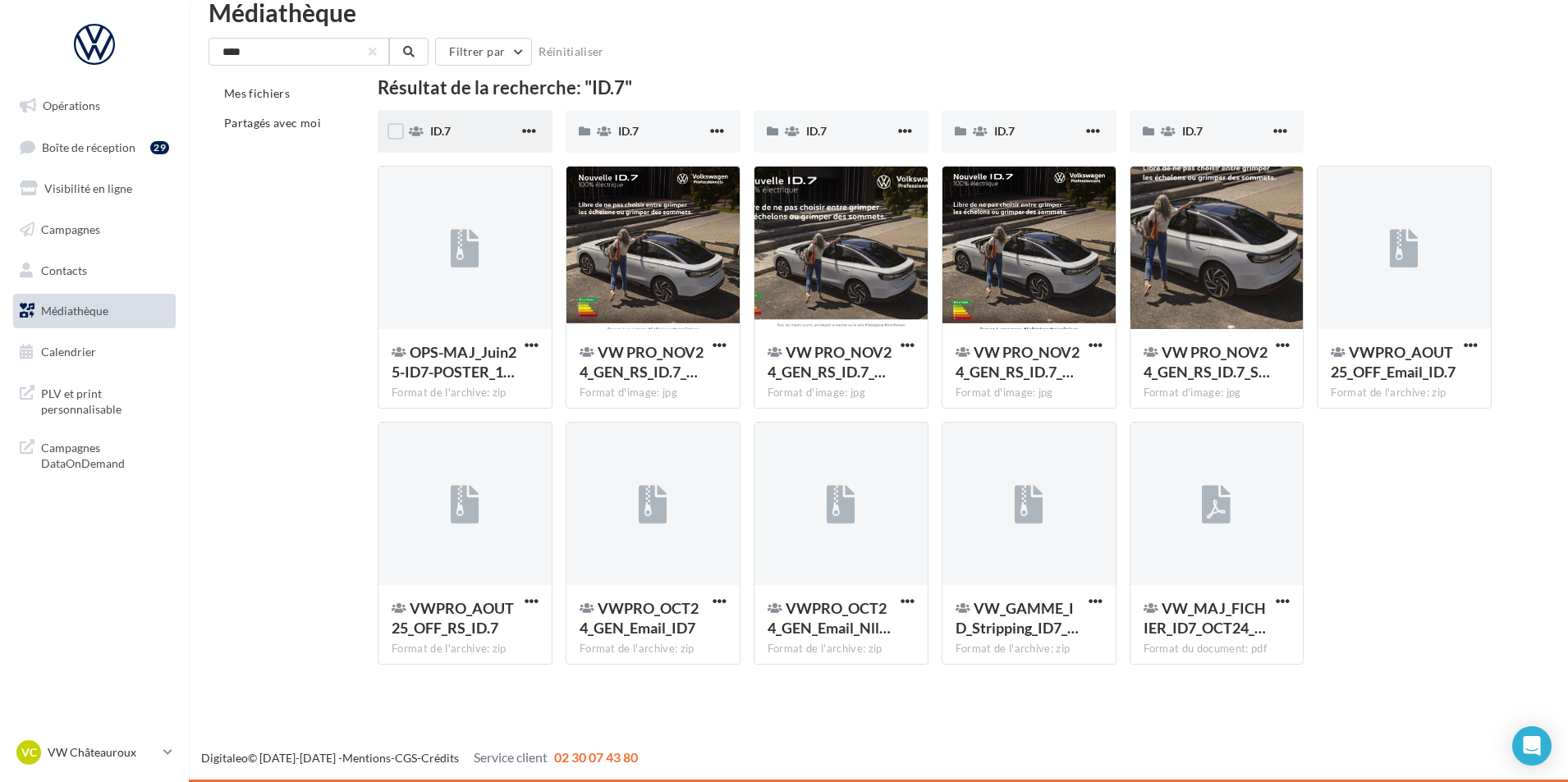
click at [472, 125] on div "ID.7" at bounding box center [474, 132] width 89 height 17
click at [646, 121] on div "ID.7" at bounding box center [653, 132] width 175 height 43
click at [845, 127] on div "ID.7" at bounding box center [850, 132] width 89 height 17
click at [1023, 118] on div "ID.7" at bounding box center [1029, 132] width 175 height 43
click at [1194, 140] on div "ID.7" at bounding box center [1217, 132] width 175 height 43
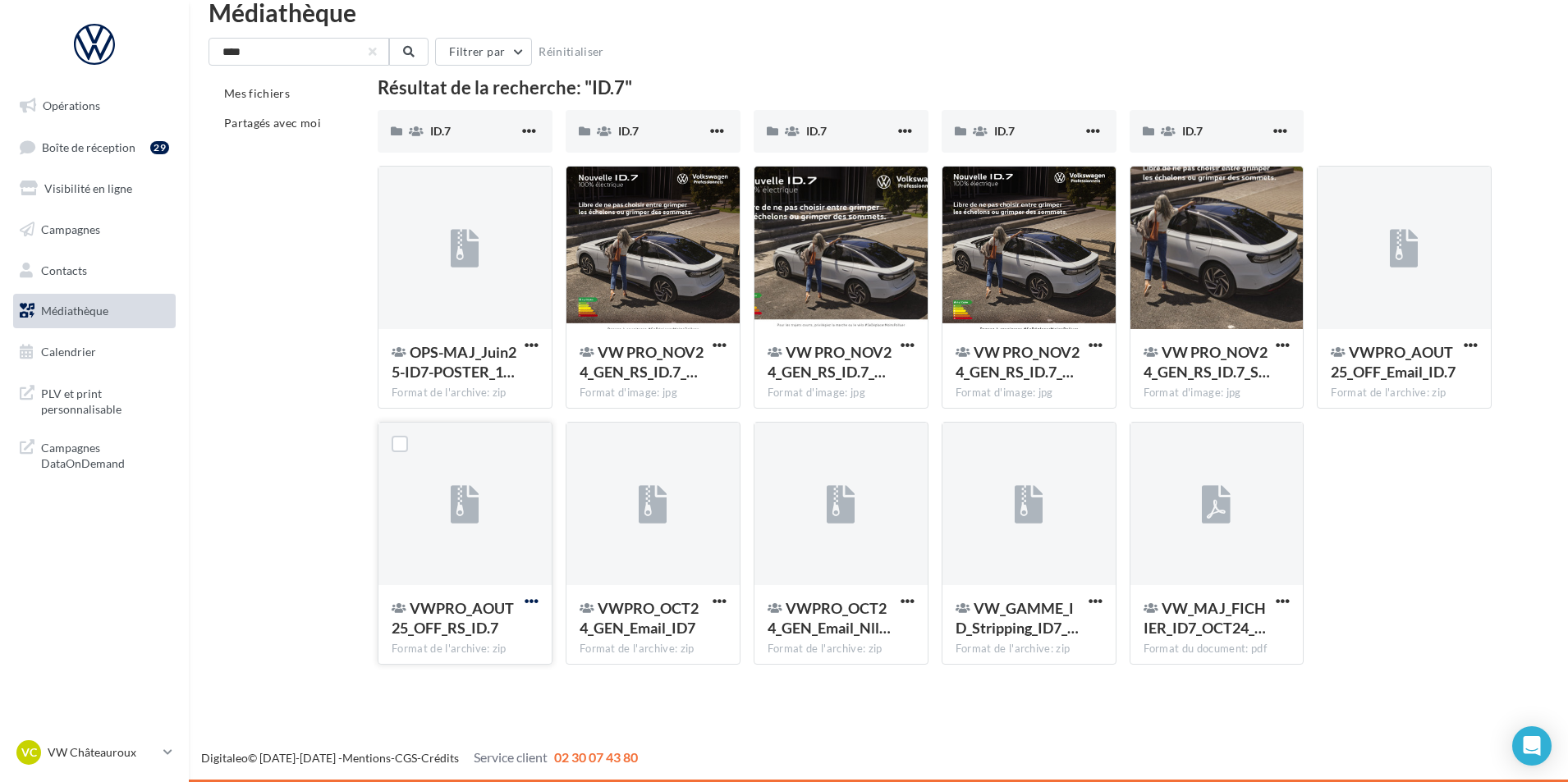
click at [532, 601] on span "button" at bounding box center [531, 601] width 14 height 14
click at [491, 633] on button "Télécharger" at bounding box center [460, 635] width 165 height 43
click at [77, 308] on span "Médiathèque" at bounding box center [75, 311] width 67 height 14
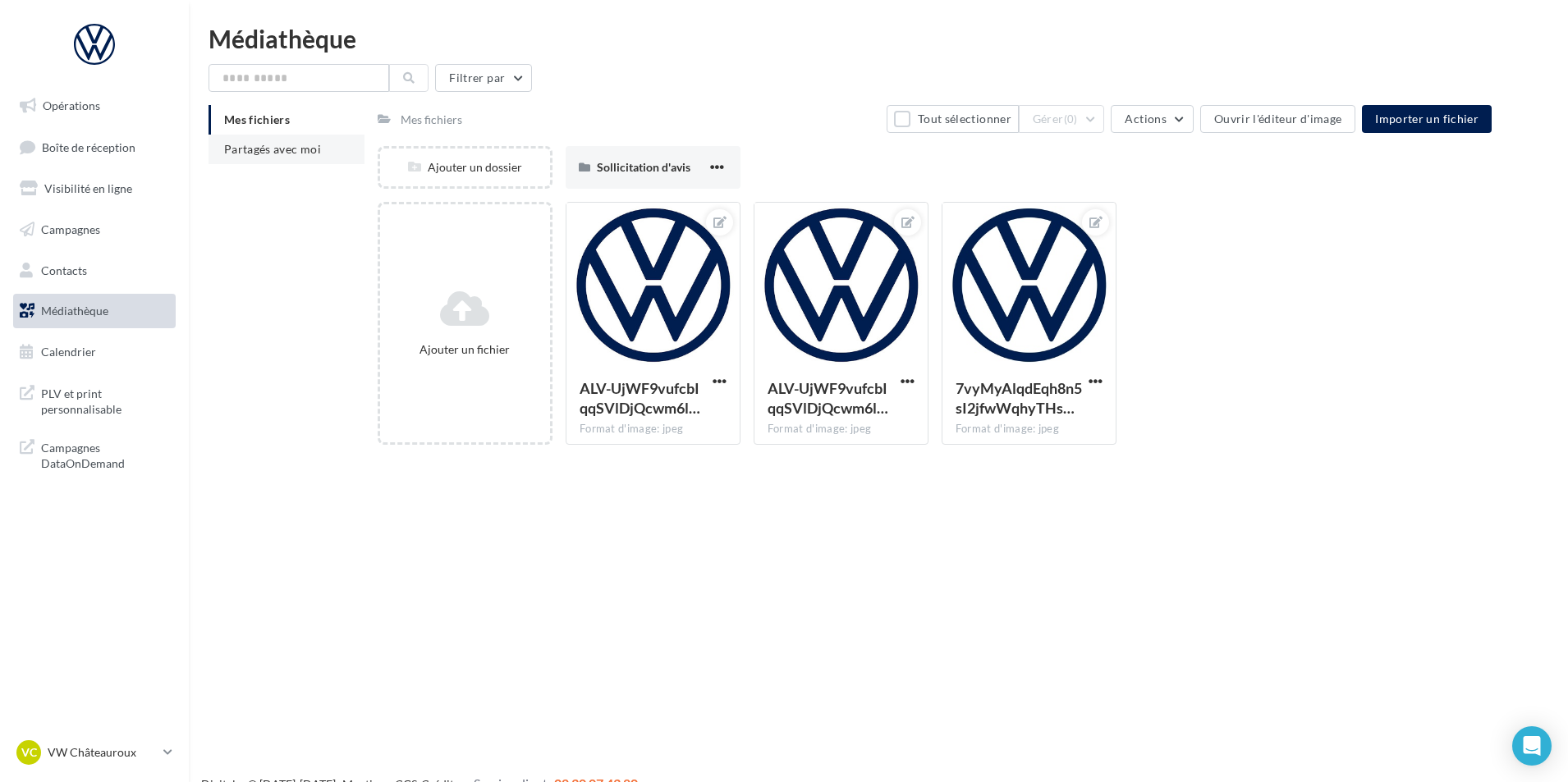
click at [305, 152] on span "Partagés avec moi" at bounding box center [273, 149] width 97 height 14
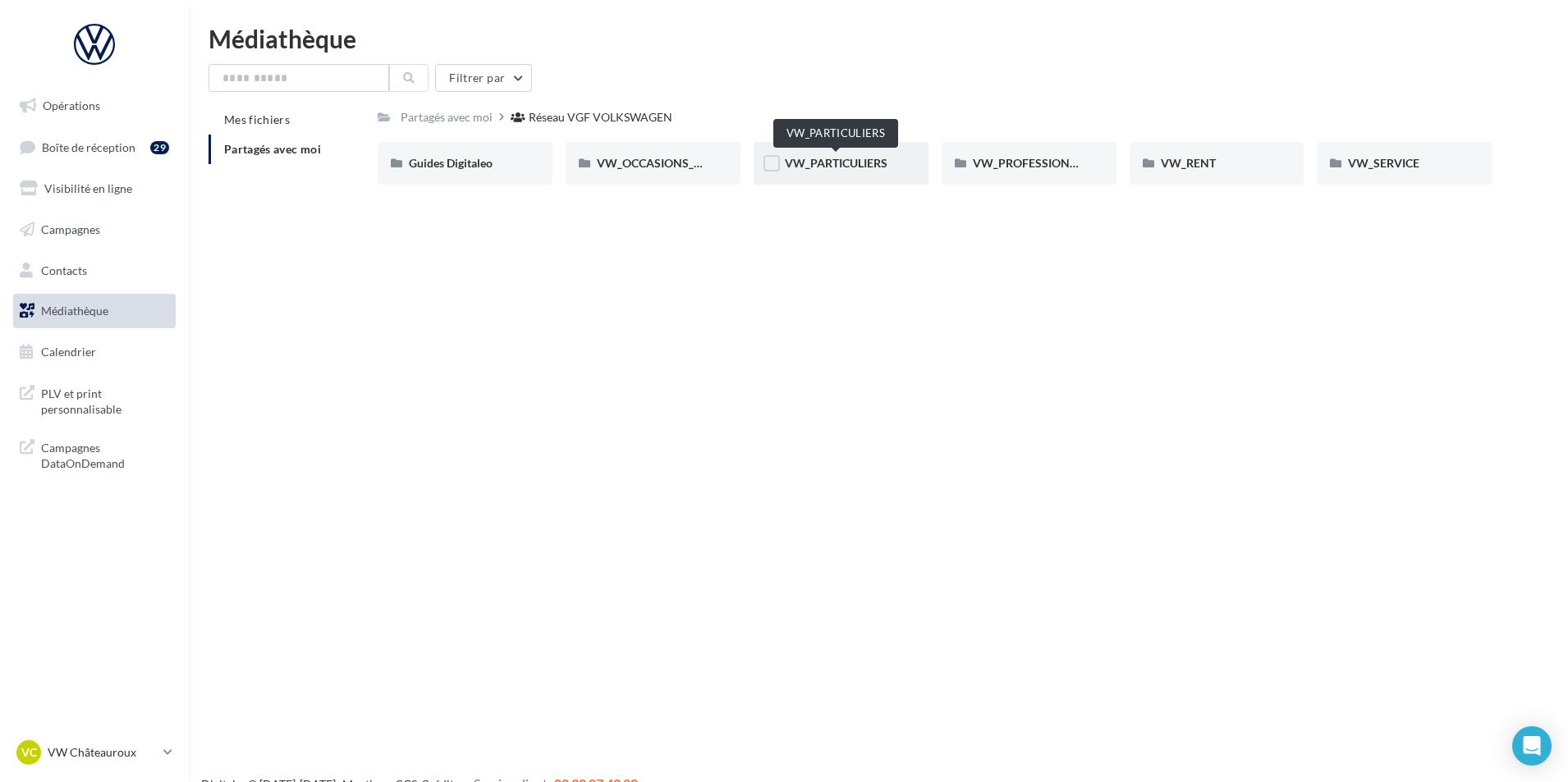
click at [831, 156] on span "VW_PARTICULIERS" at bounding box center [836, 163] width 103 height 14
click at [1010, 174] on div "VW_PROFESSIONNELS" at bounding box center [1029, 164] width 175 height 43
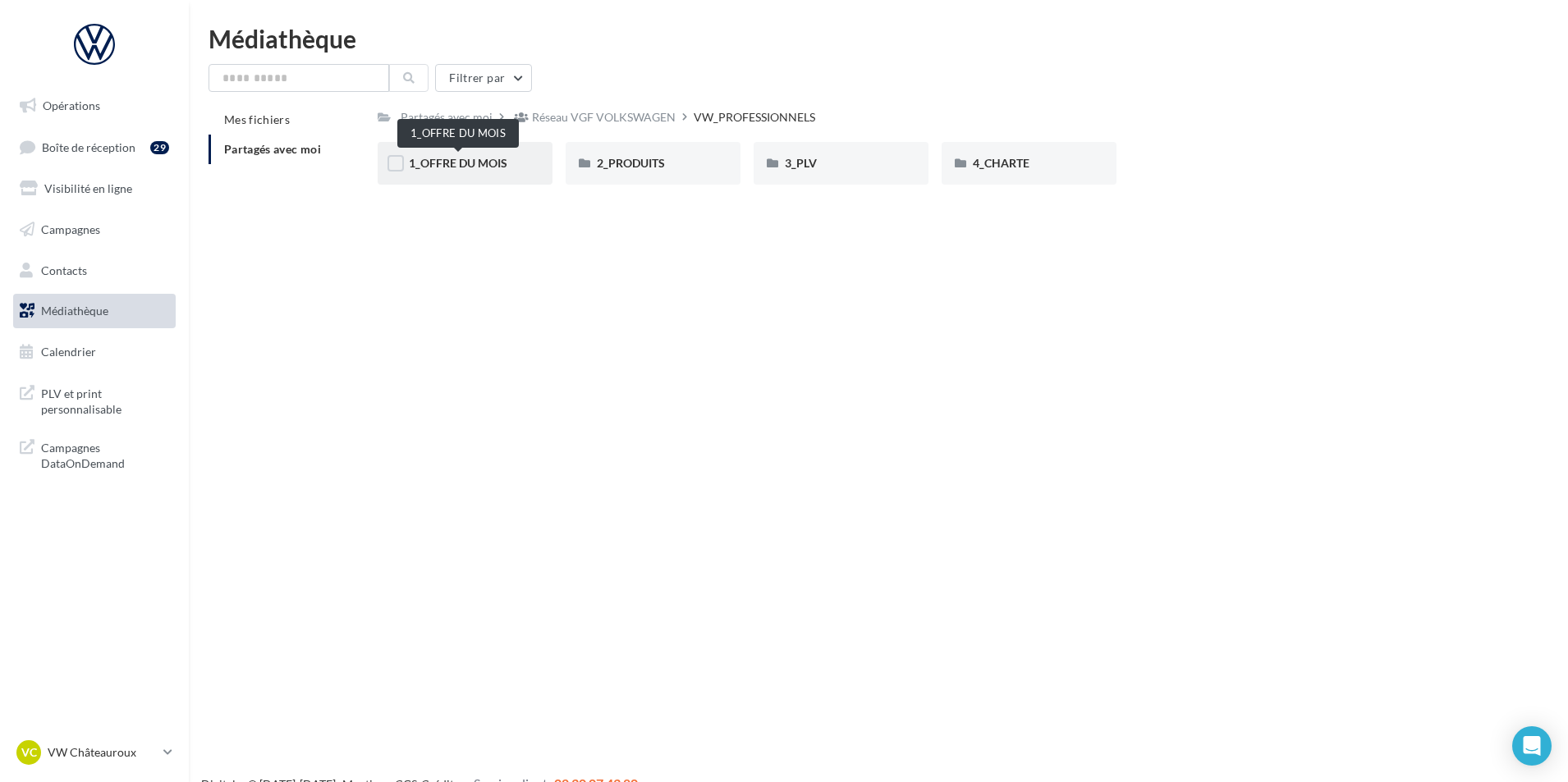
click at [488, 164] on span "1_OFFRE DU MOIS" at bounding box center [457, 163] width 98 height 14
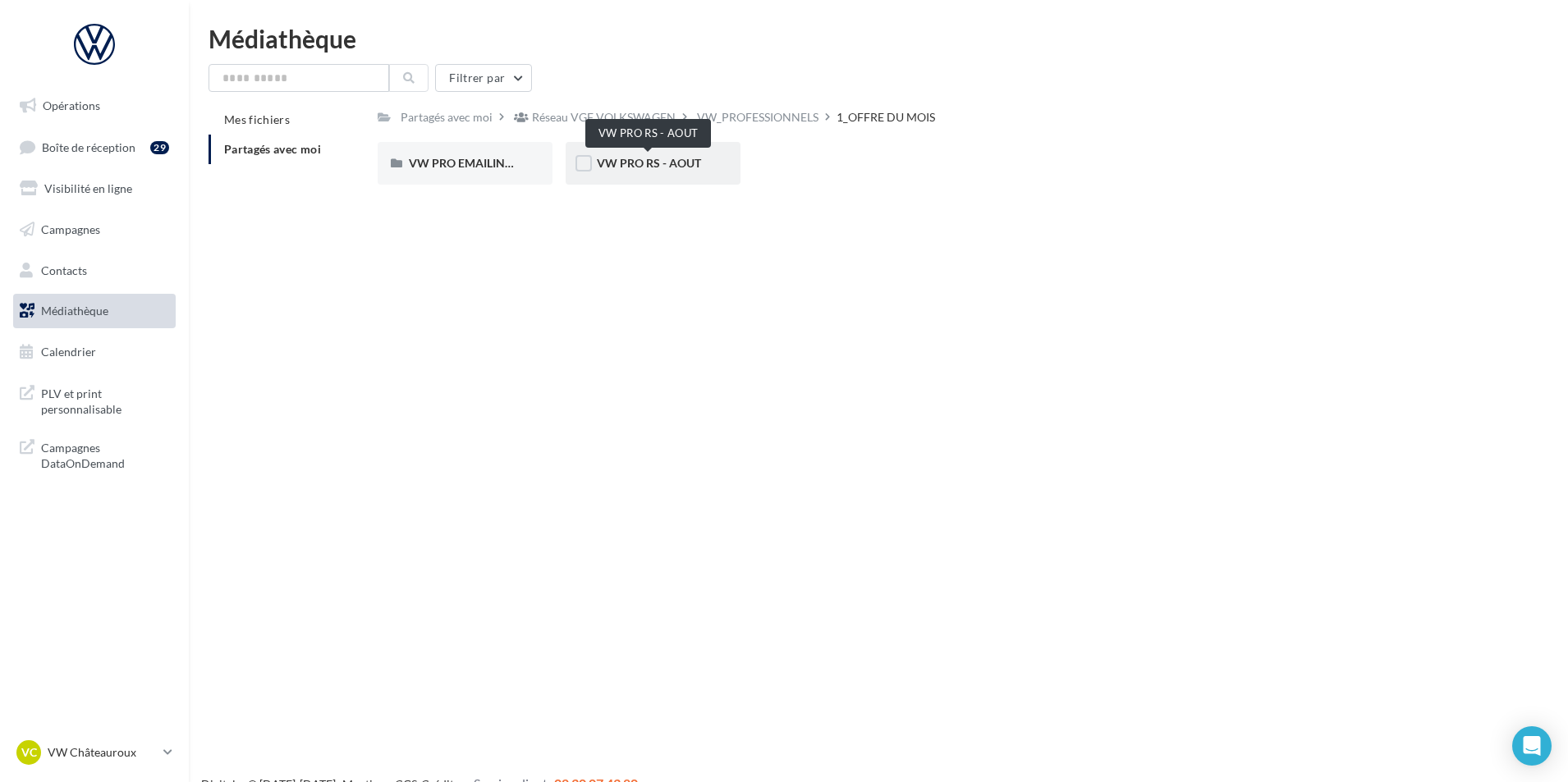
click at [679, 168] on span "VW PRO RS - AOUT" at bounding box center [648, 163] width 104 height 14
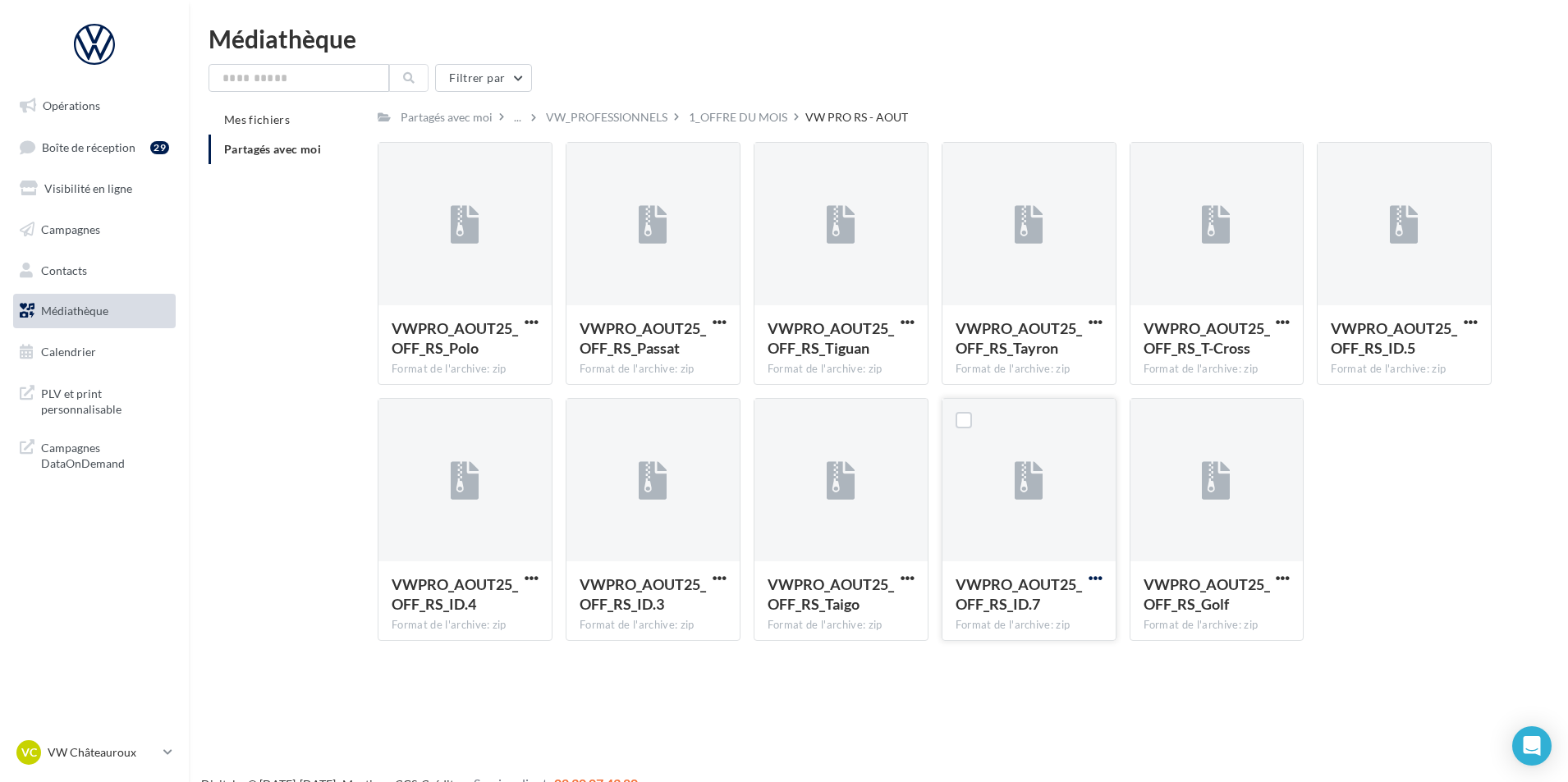
click at [1094, 579] on span "button" at bounding box center [1096, 578] width 14 height 14
click at [1022, 618] on button "Télécharger" at bounding box center [1024, 611] width 165 height 43
